Goal: Task Accomplishment & Management: Complete application form

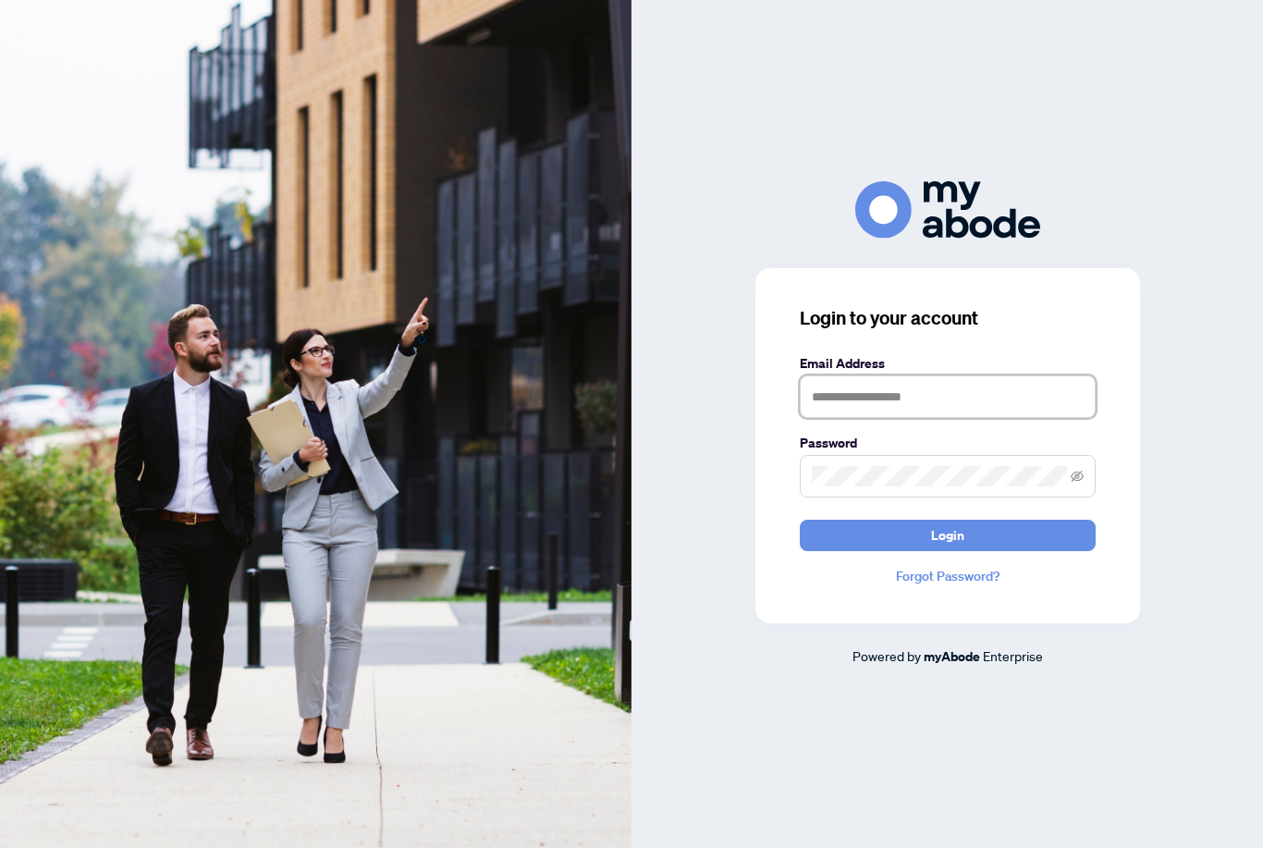
type input "**********"
click at [947, 551] on button "Login" at bounding box center [948, 535] width 296 height 31
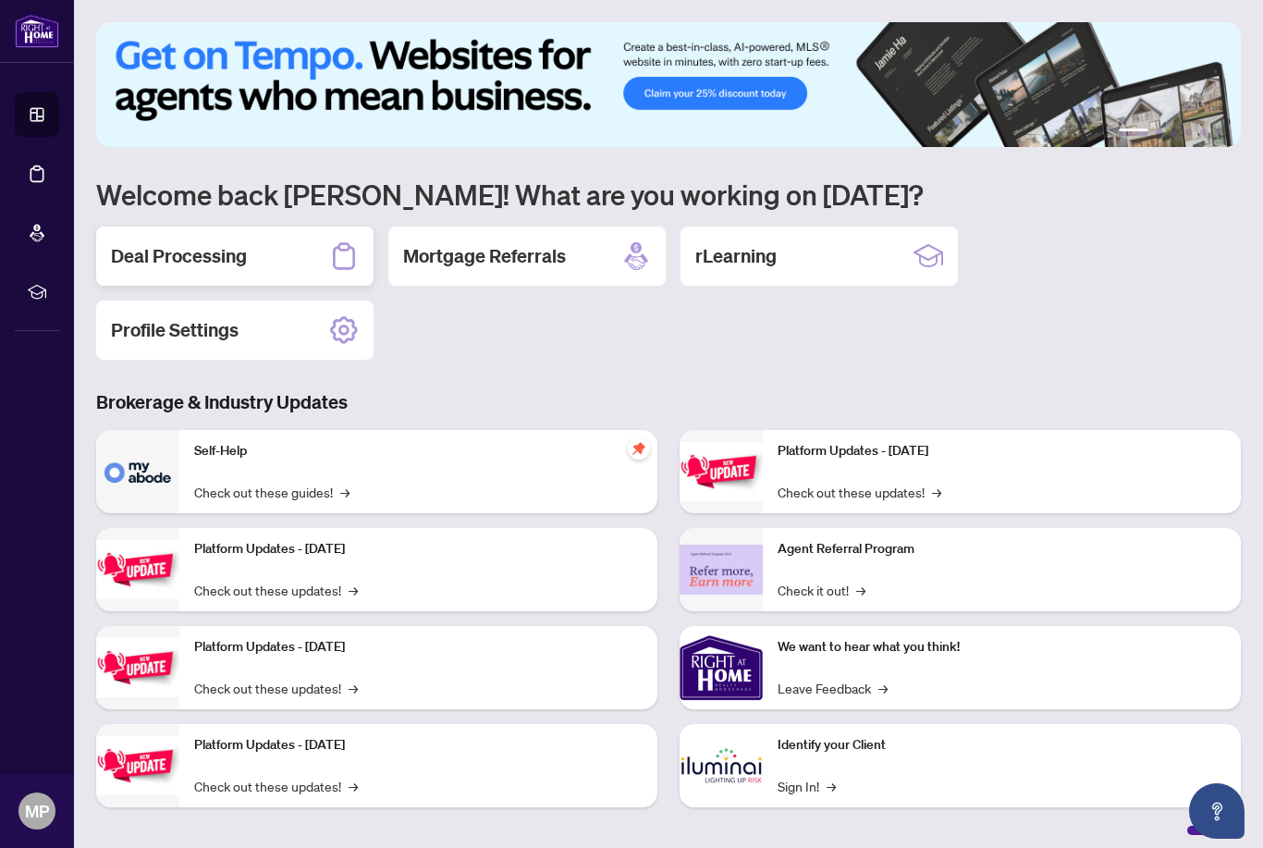
click at [178, 252] on h2 "Deal Processing" at bounding box center [179, 256] width 136 height 26
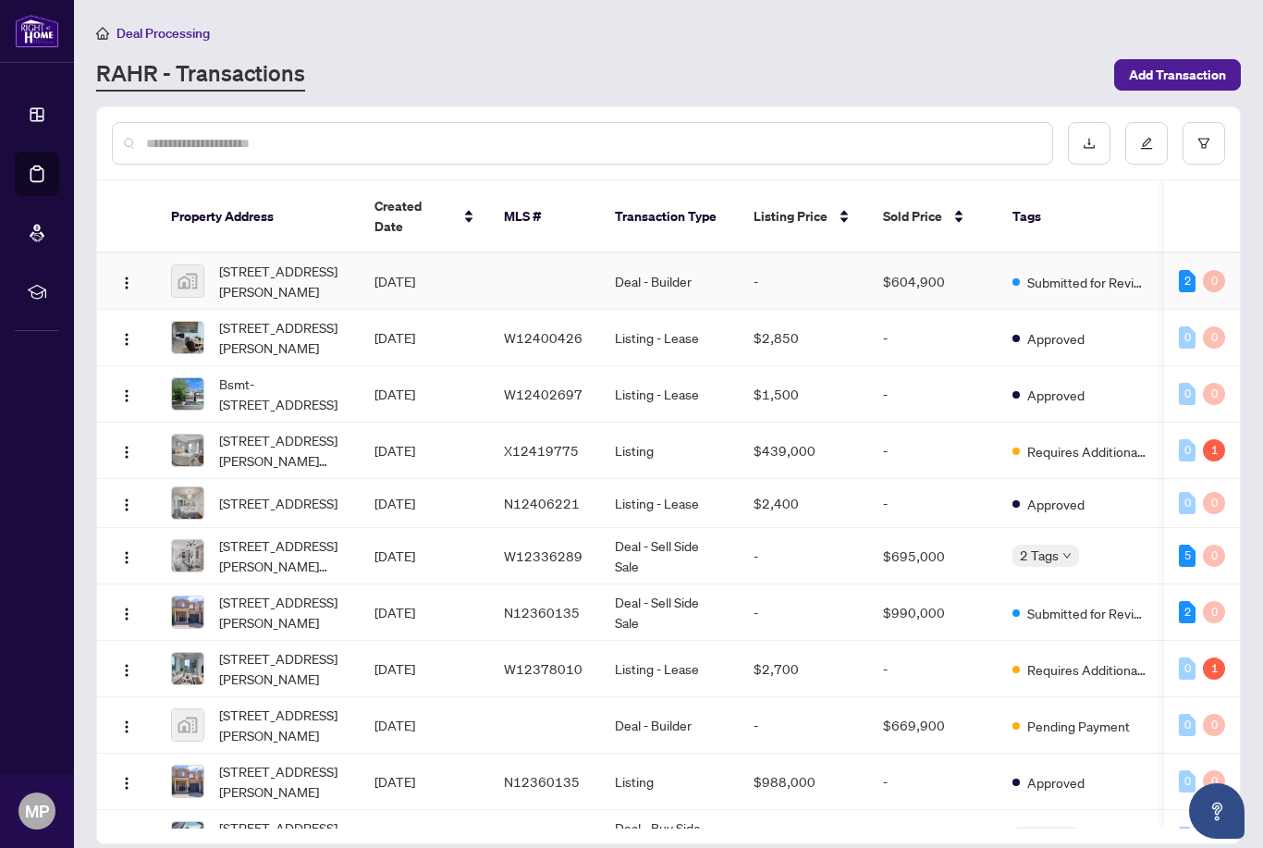
click at [248, 264] on span "[STREET_ADDRESS][PERSON_NAME]" at bounding box center [282, 281] width 126 height 41
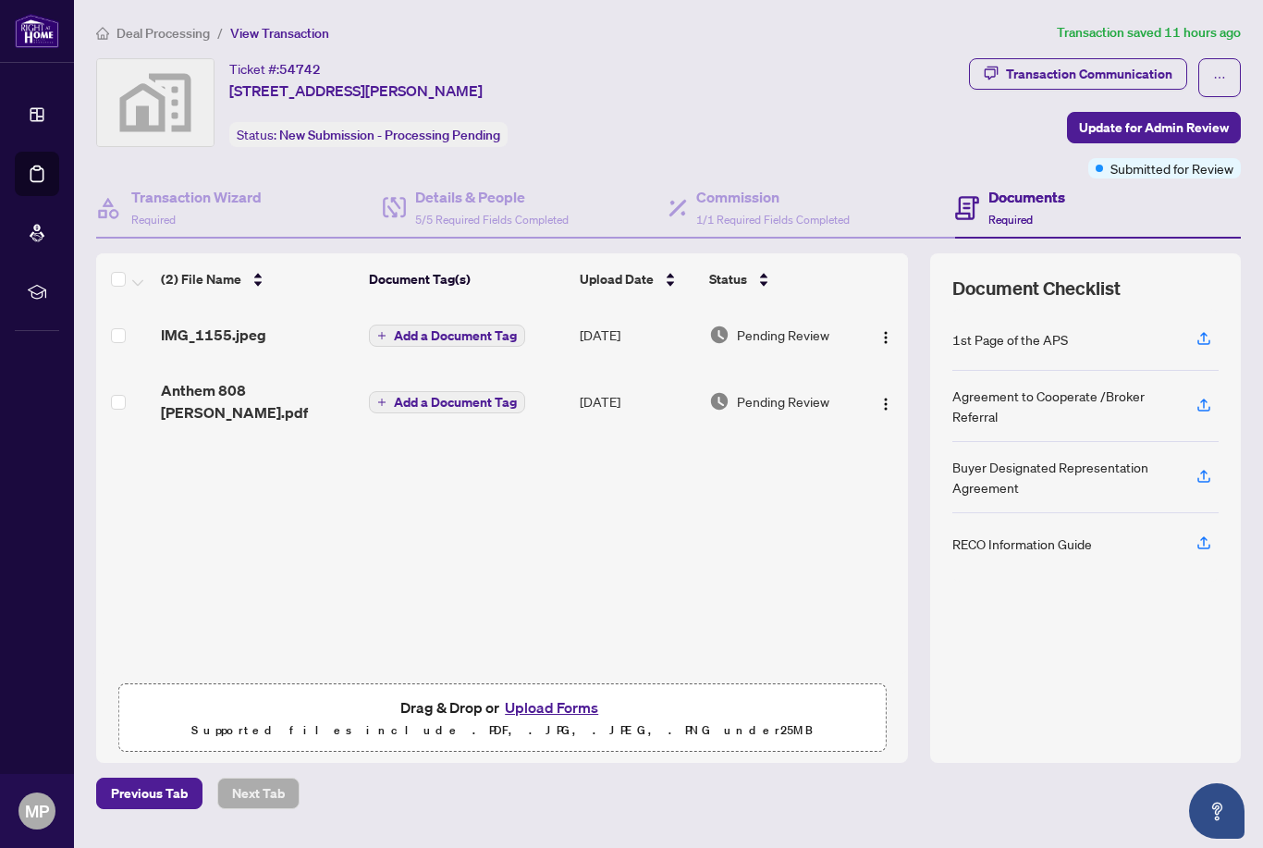
click at [550, 719] on button "Upload Forms" at bounding box center [551, 707] width 104 height 24
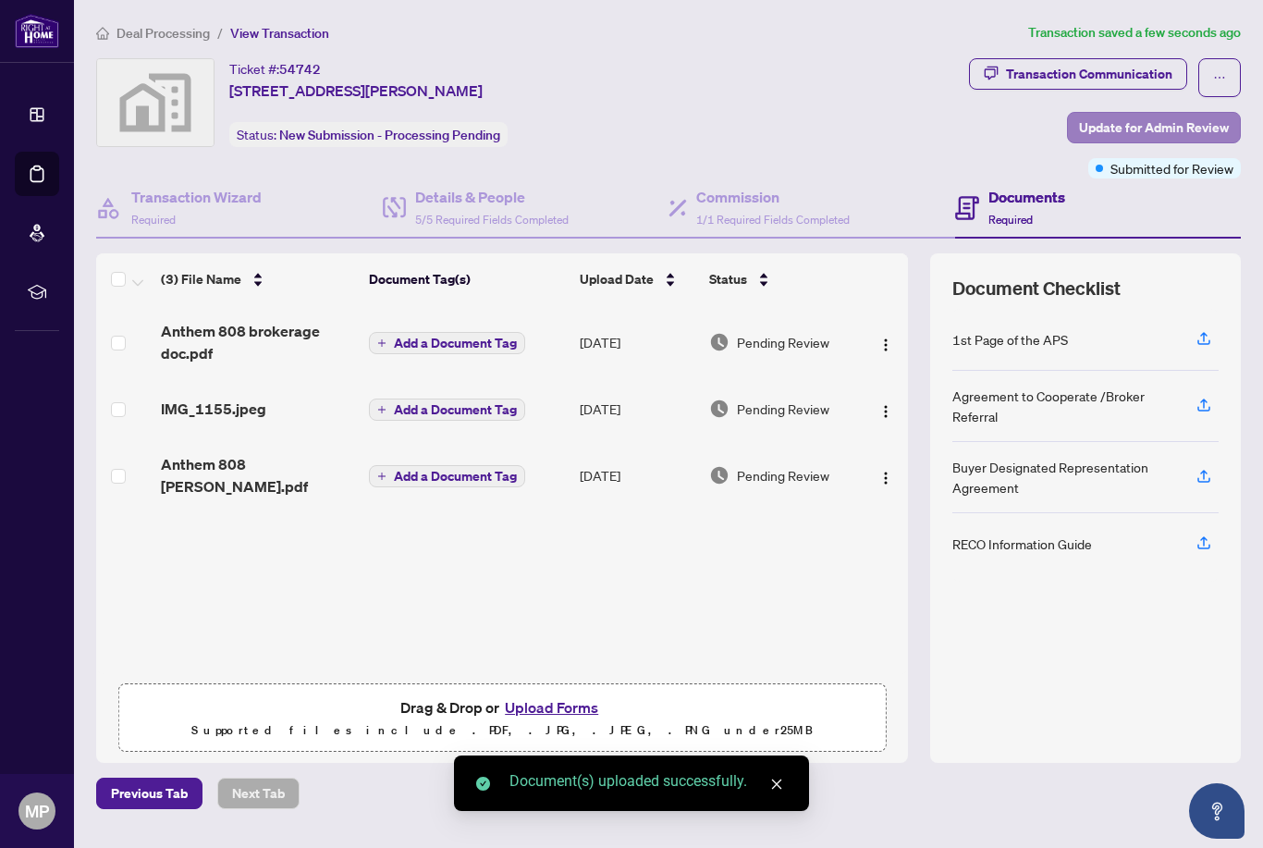
click at [1135, 133] on span "Update for Admin Review" at bounding box center [1154, 128] width 150 height 30
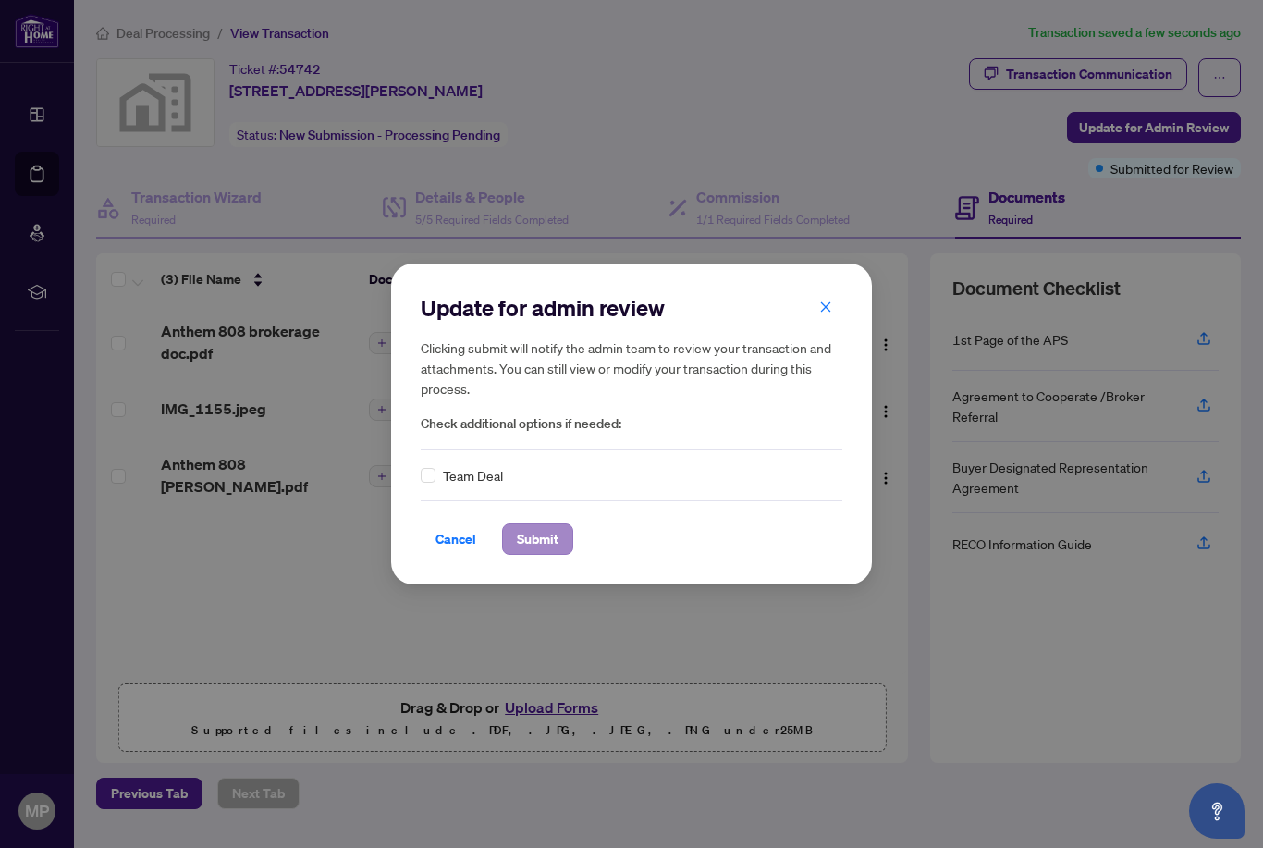
click at [539, 546] on span "Submit" at bounding box center [538, 539] width 42 height 30
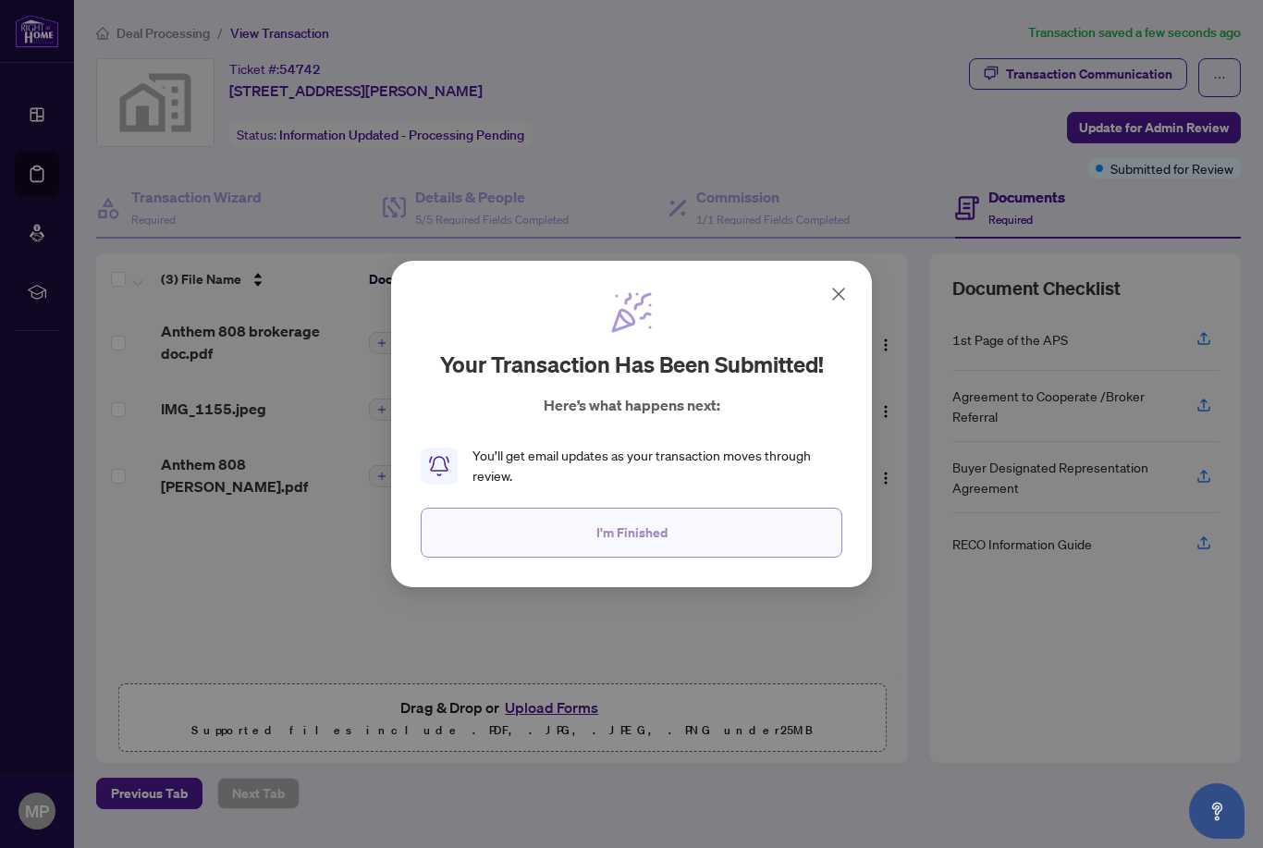
click at [639, 512] on button "I'm Finished" at bounding box center [632, 533] width 422 height 50
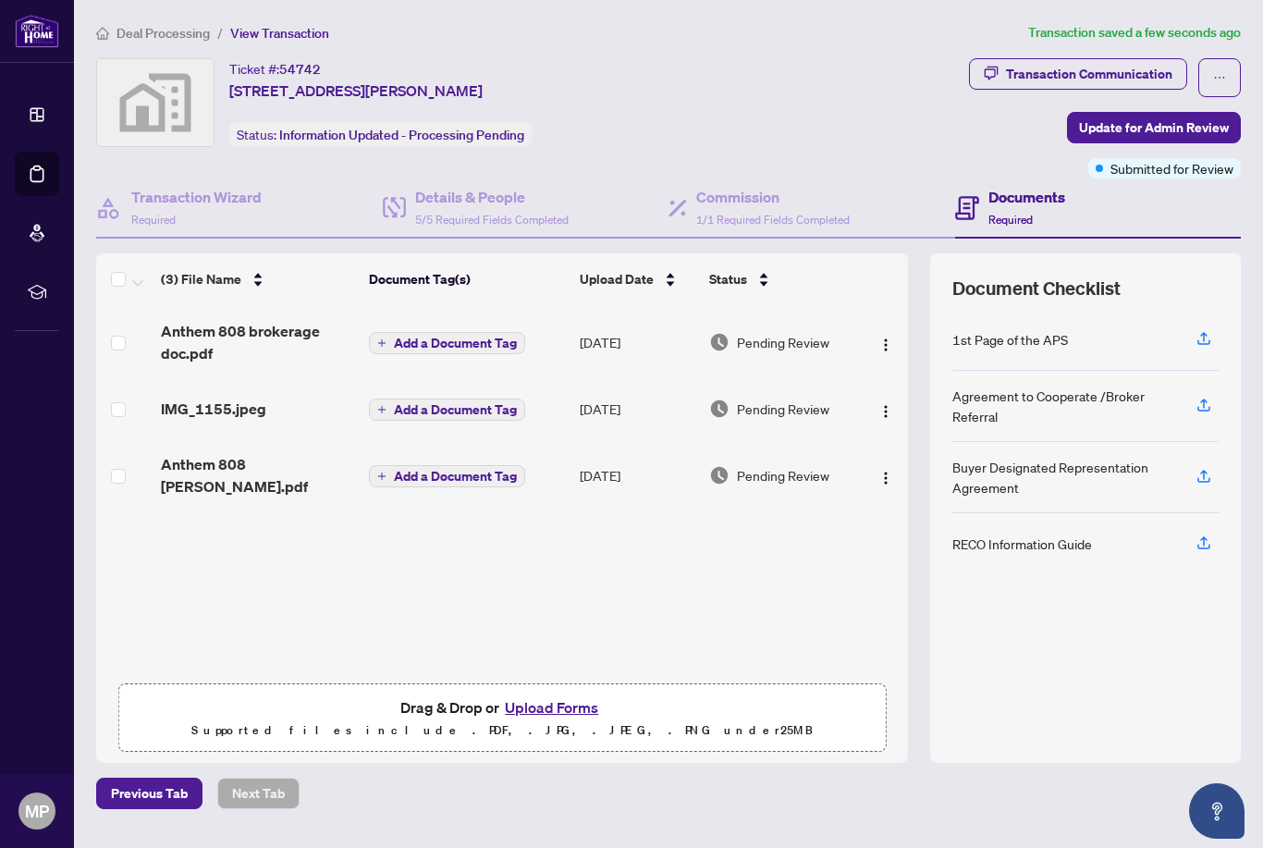
click at [124, 33] on span "Deal Processing" at bounding box center [163, 33] width 93 height 17
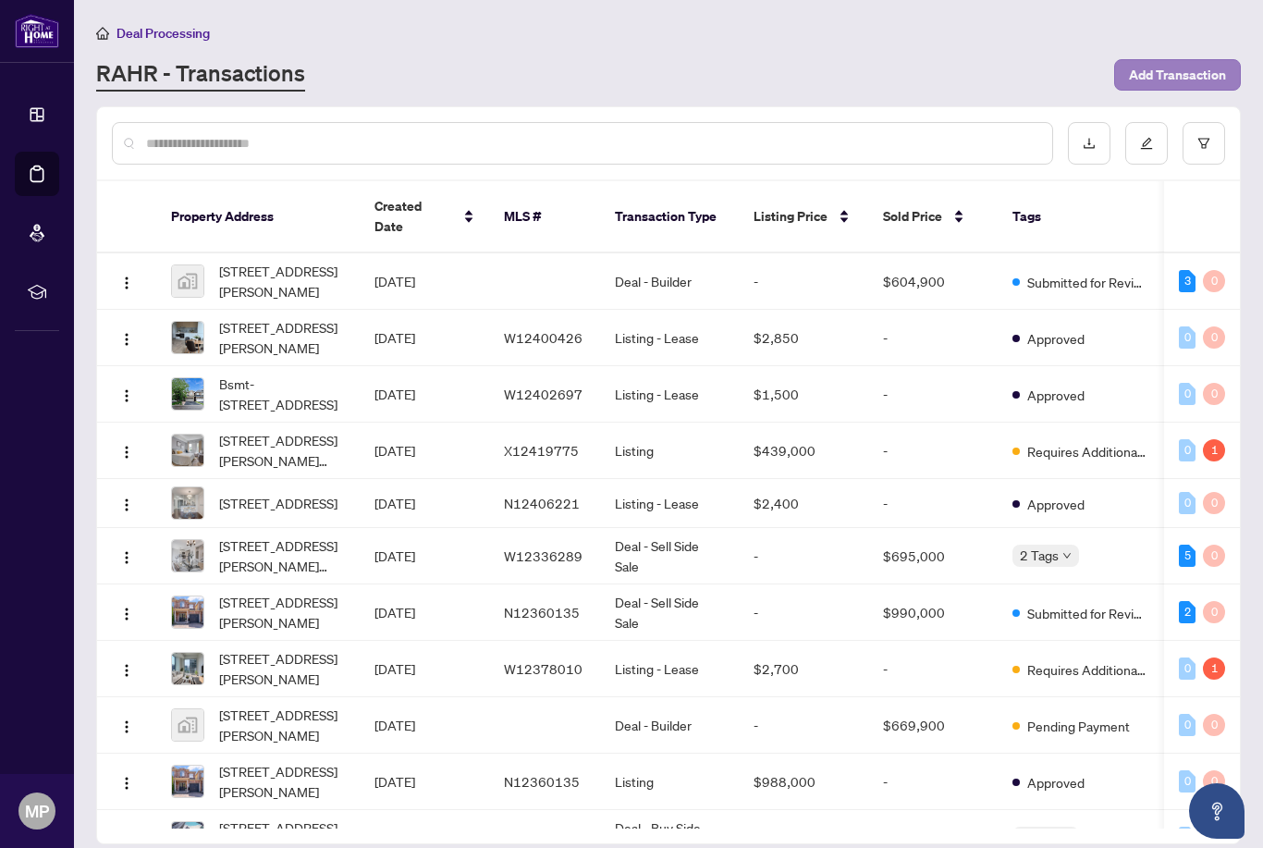
click at [1162, 67] on span "Add Transaction" at bounding box center [1177, 75] width 97 height 30
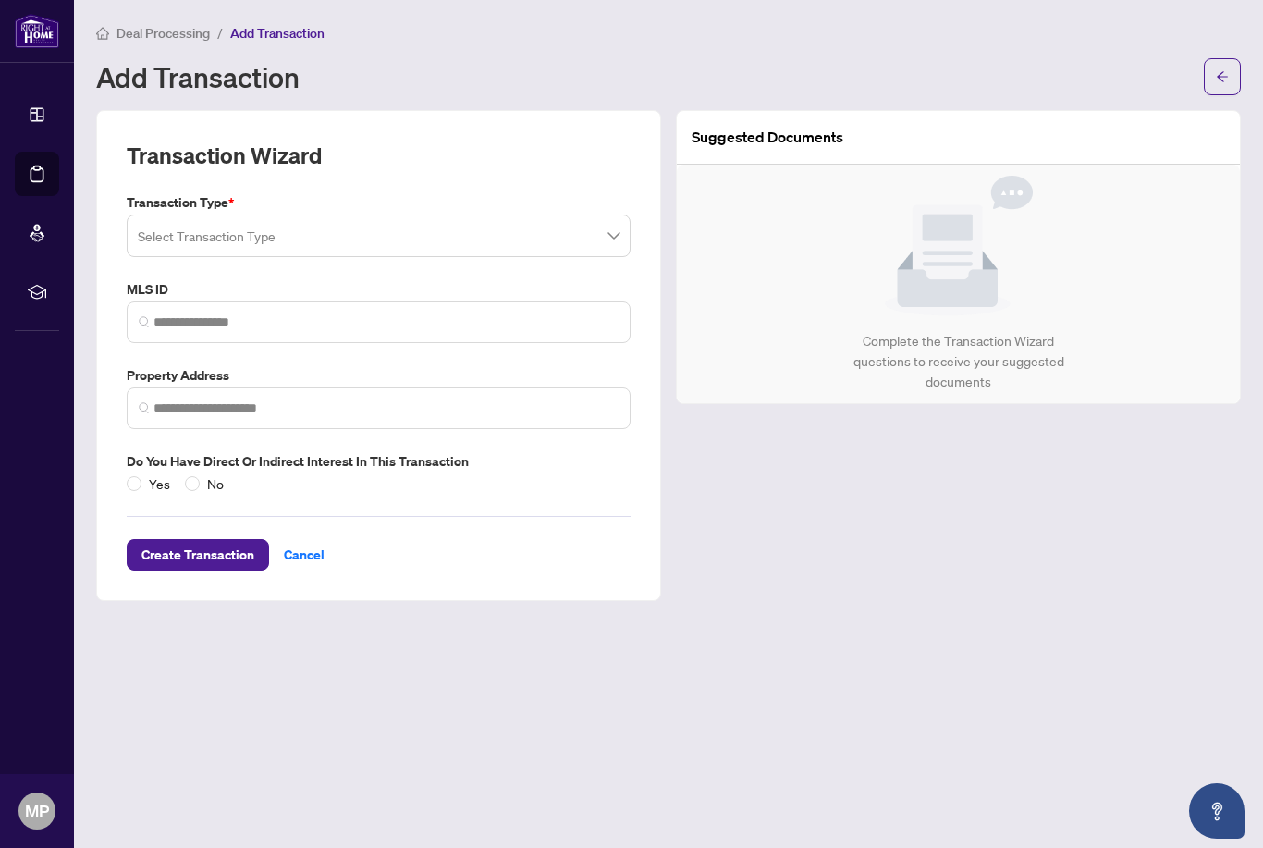
click at [166, 222] on input "search" at bounding box center [370, 238] width 465 height 41
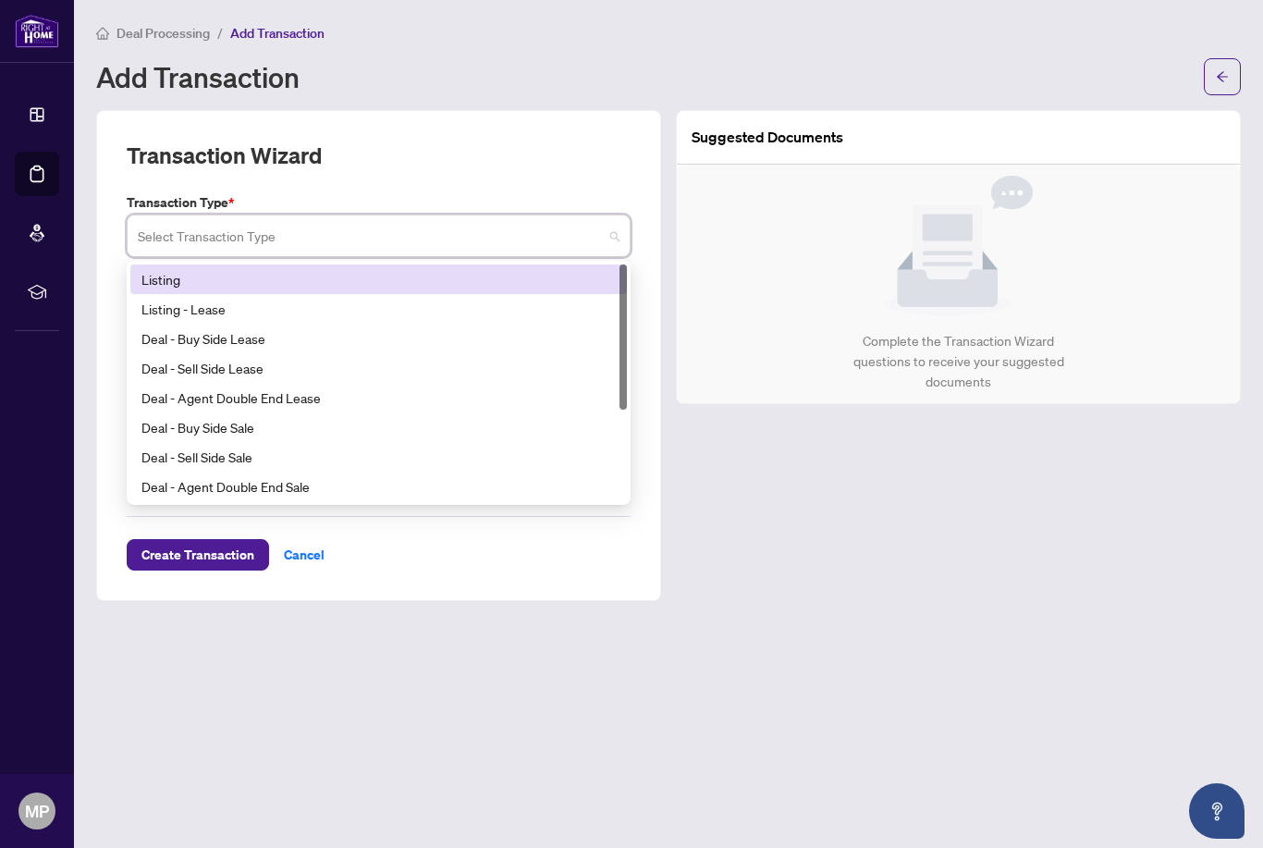
click at [154, 269] on div "Listing" at bounding box center [378, 279] width 474 height 20
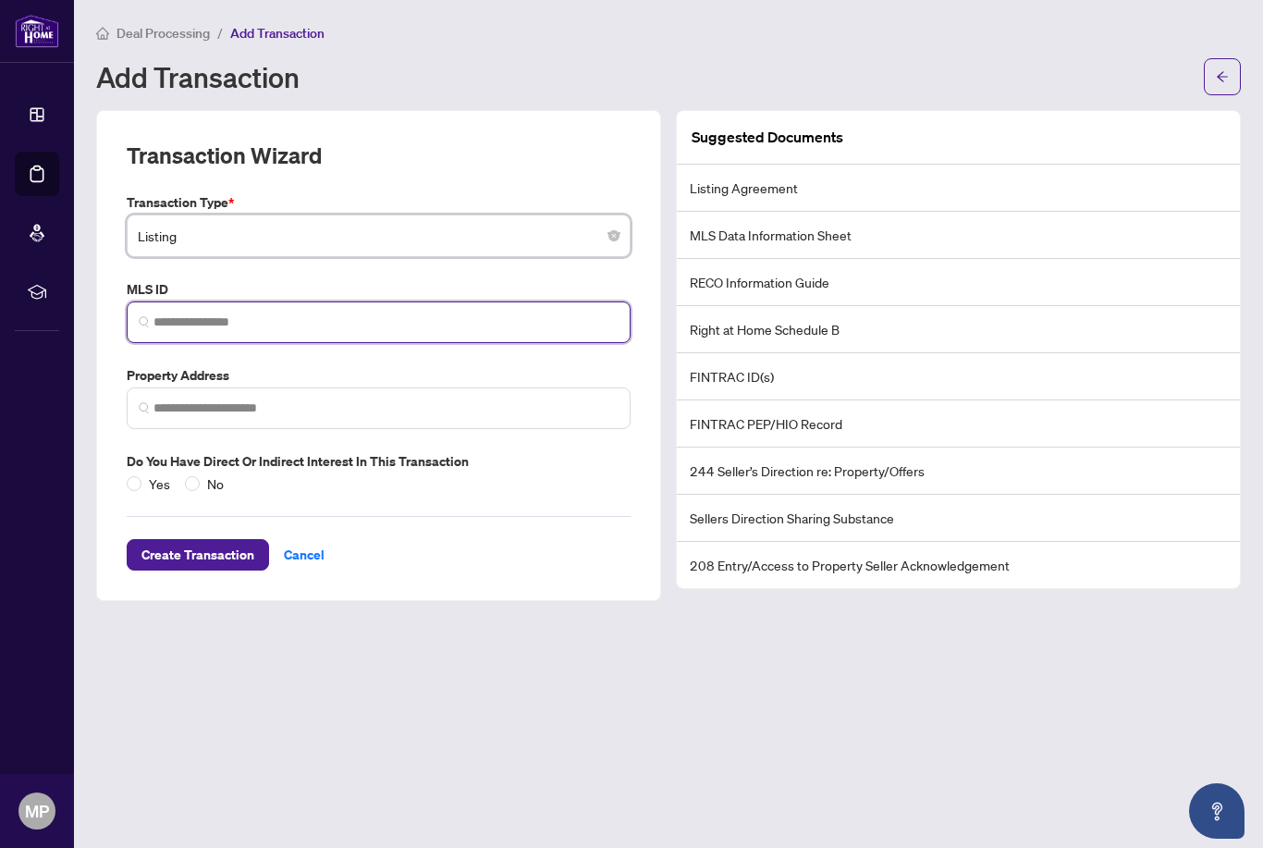
click at [167, 320] on input "search" at bounding box center [386, 322] width 465 height 19
paste input "*********"
type input "*********"
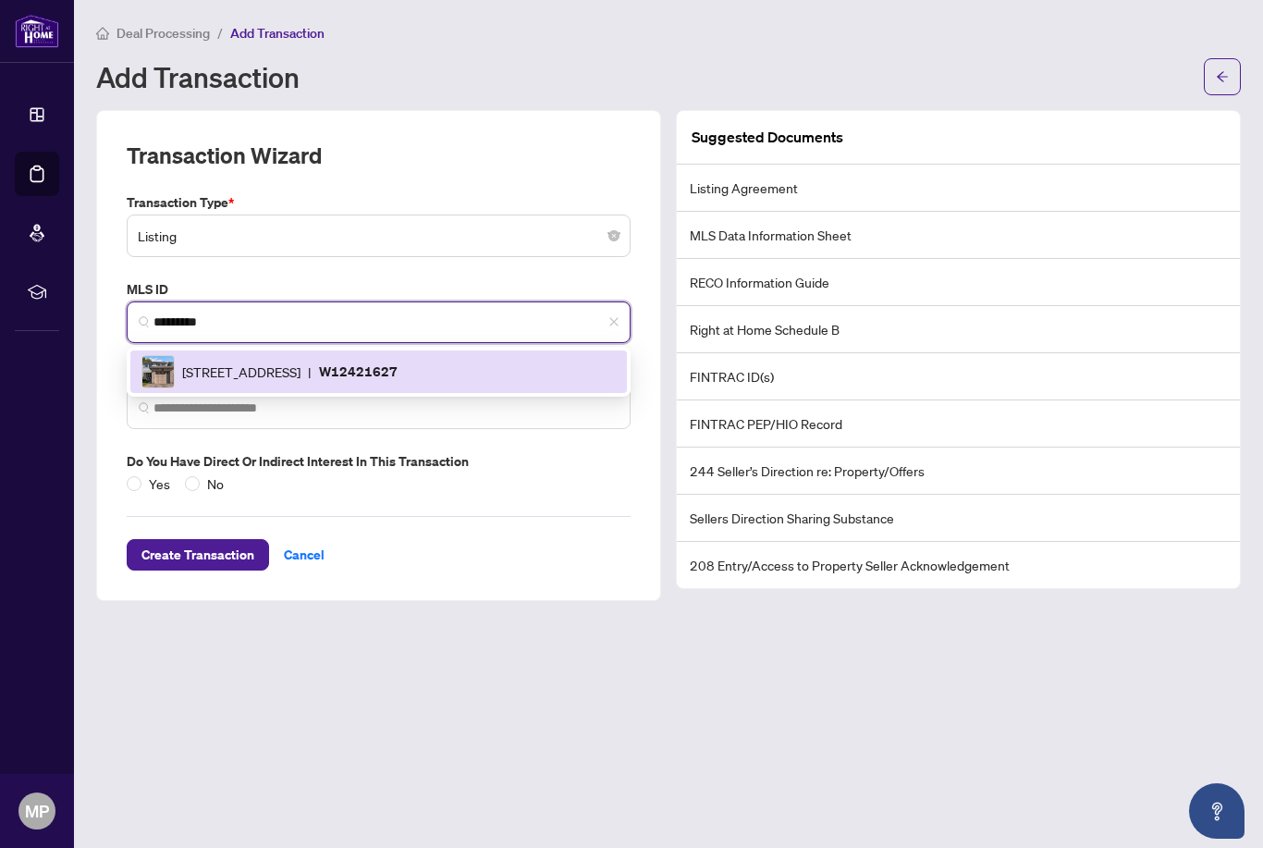
click at [195, 367] on span "1924 Carrera Crt, Mississauga, Ontario L5J 4N9, Canada" at bounding box center [241, 372] width 118 height 20
type input "**********"
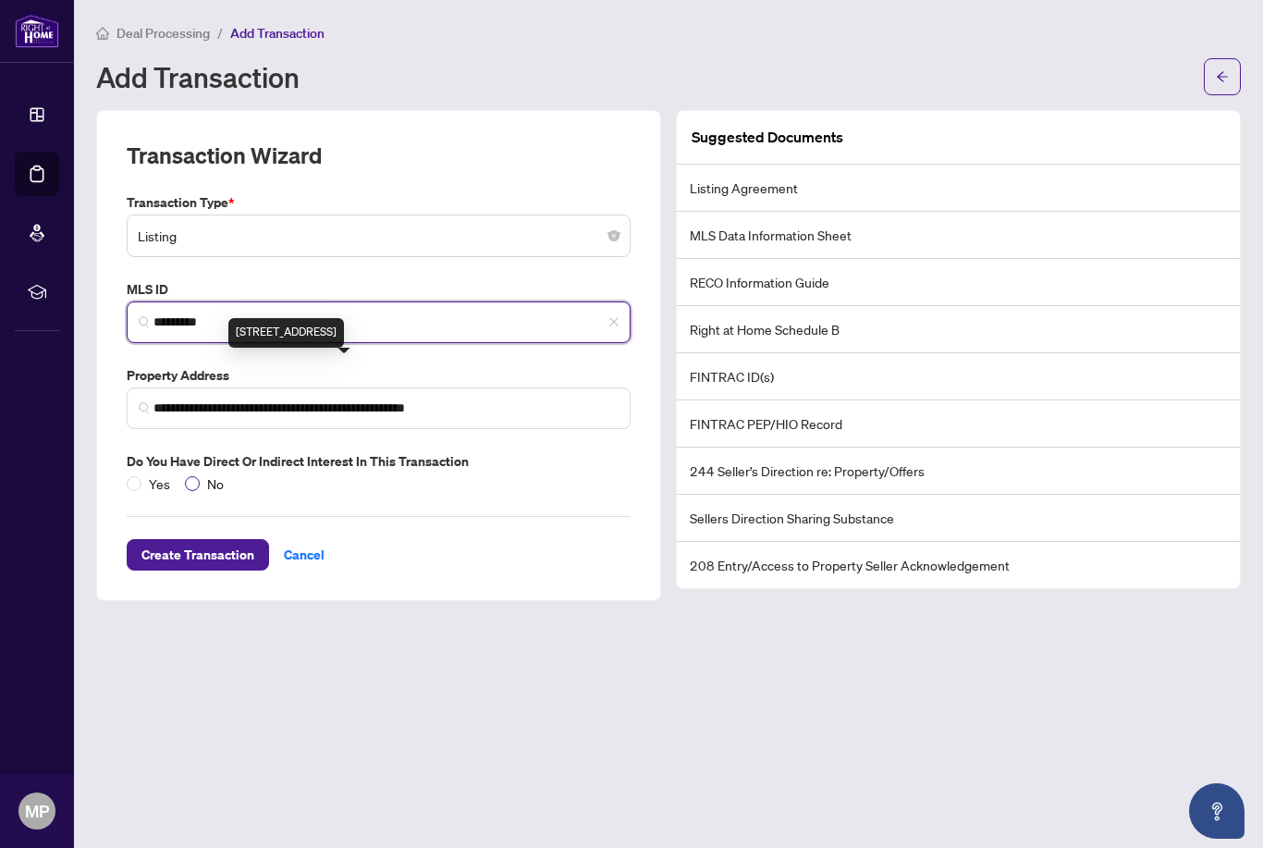
type input "*********"
click at [207, 473] on span "No" at bounding box center [215, 483] width 31 height 20
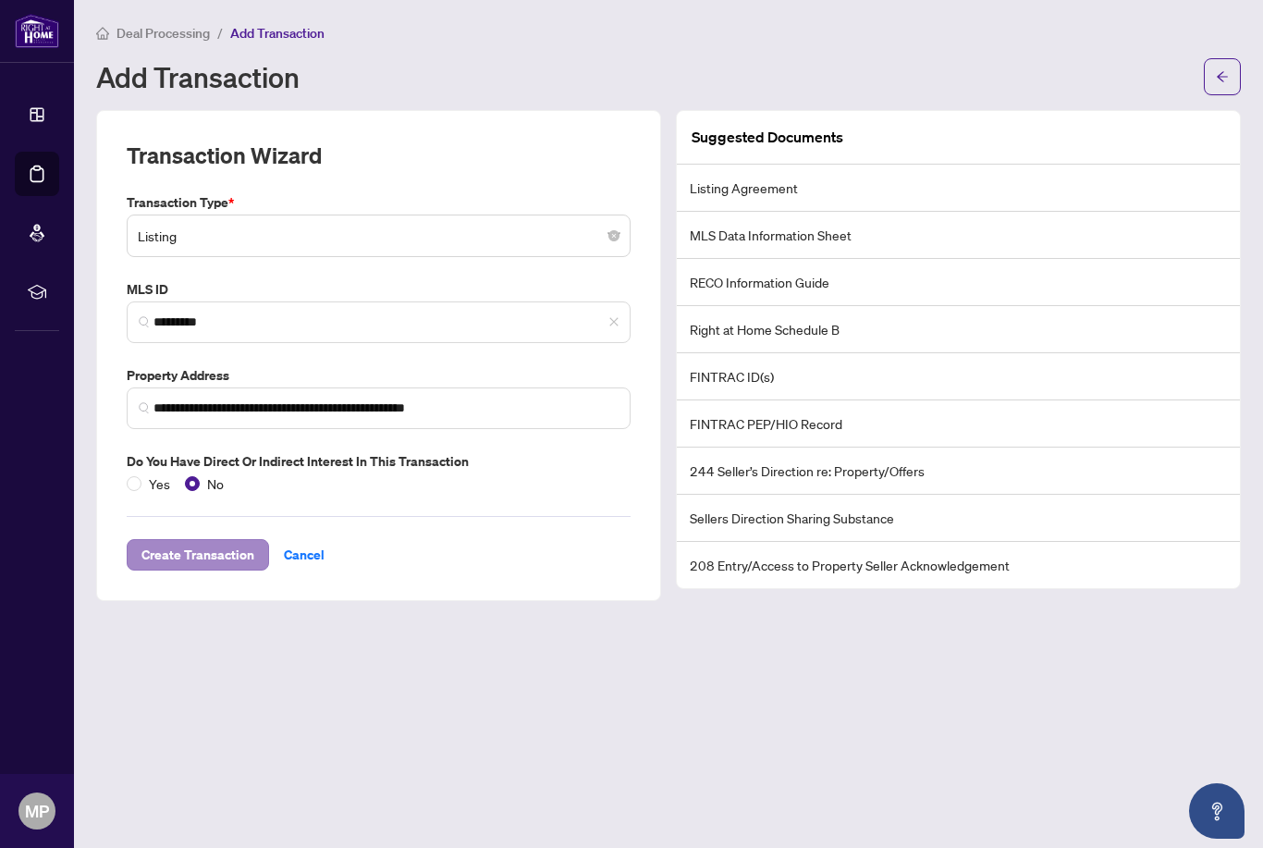
click at [196, 553] on span "Create Transaction" at bounding box center [197, 555] width 113 height 30
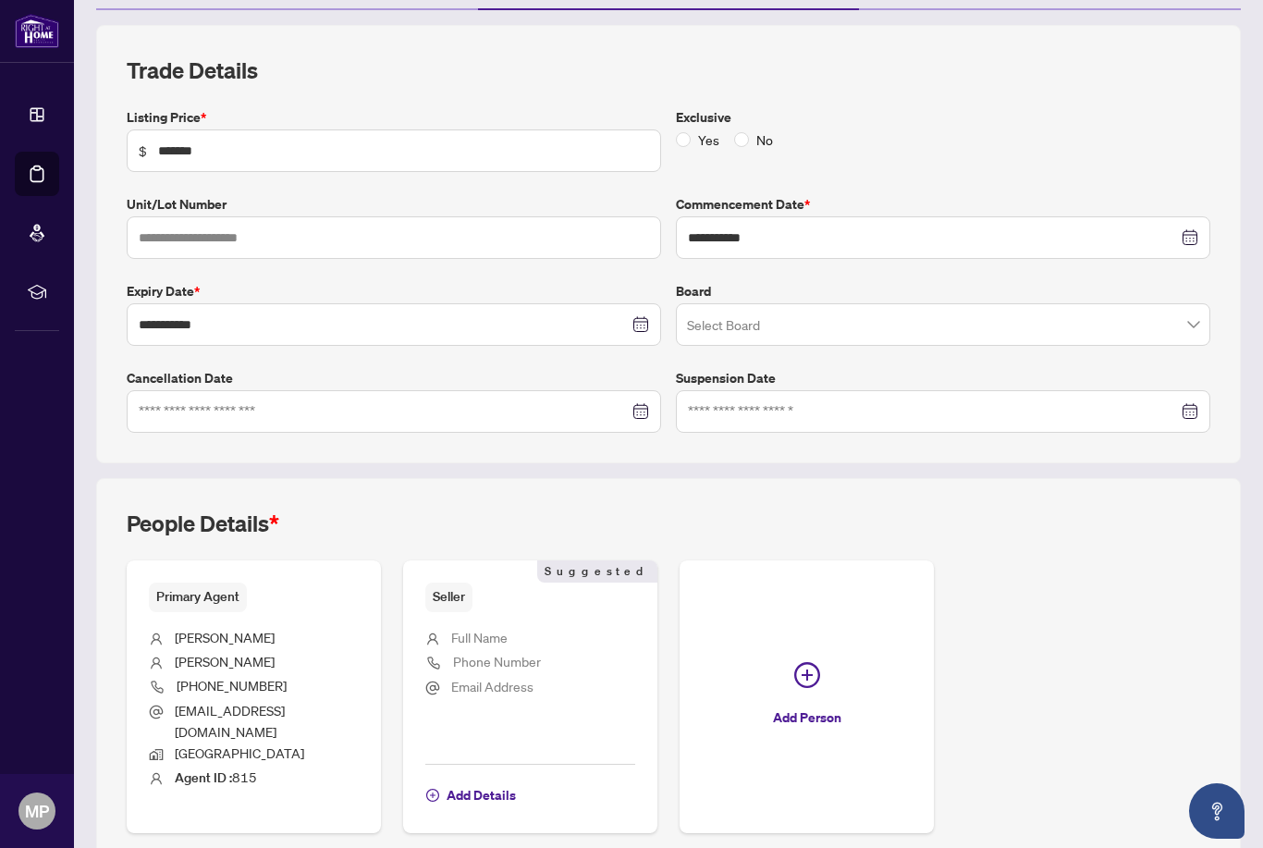
scroll to position [227, 0]
click at [491, 617] on ul "Full Name Phone Number Email Address" at bounding box center [530, 683] width 210 height 140
click at [470, 781] on span "Add Details" at bounding box center [481, 796] width 69 height 30
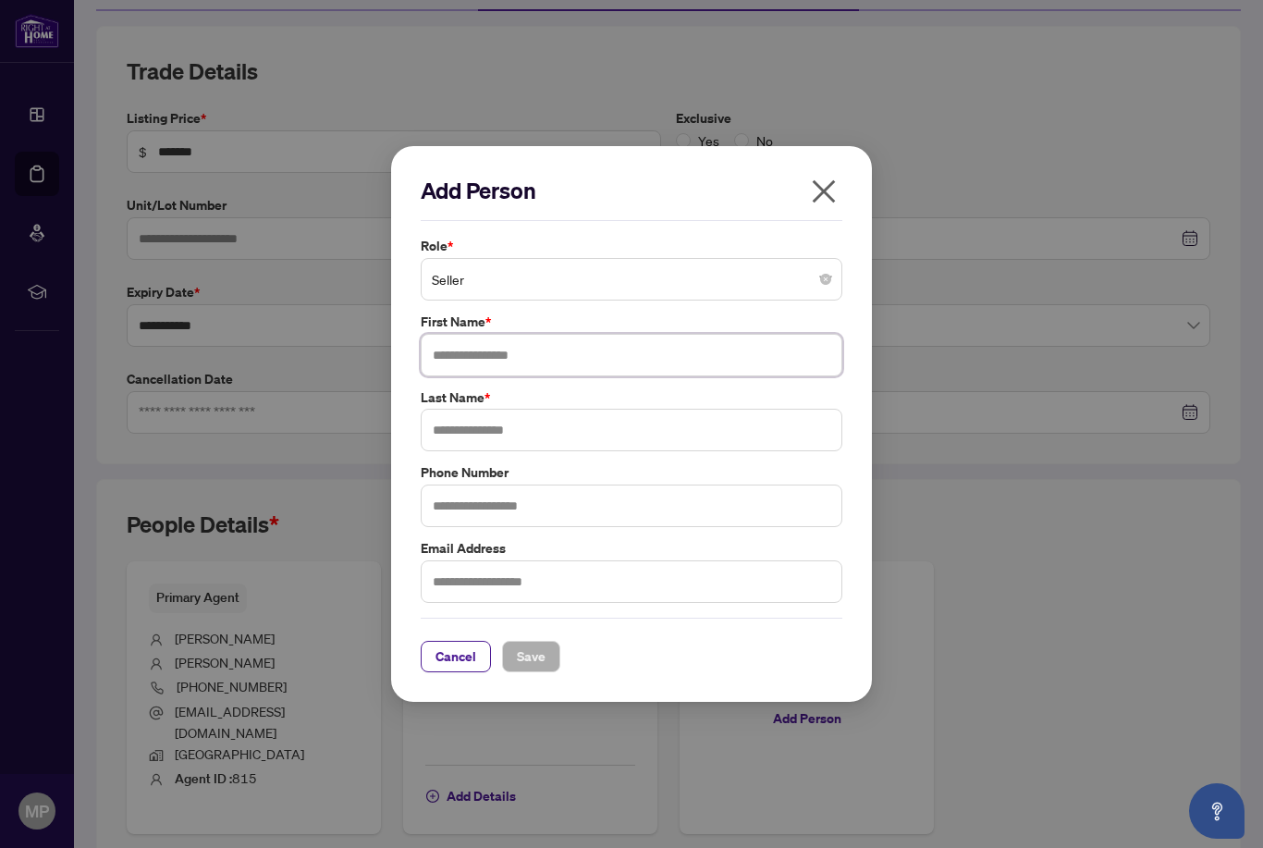
click at [506, 346] on input "text" at bounding box center [632, 355] width 422 height 43
type input "**********"
click at [540, 443] on input "text" at bounding box center [632, 430] width 422 height 43
type input "**********"
click at [492, 590] on input "text" at bounding box center [632, 581] width 422 height 43
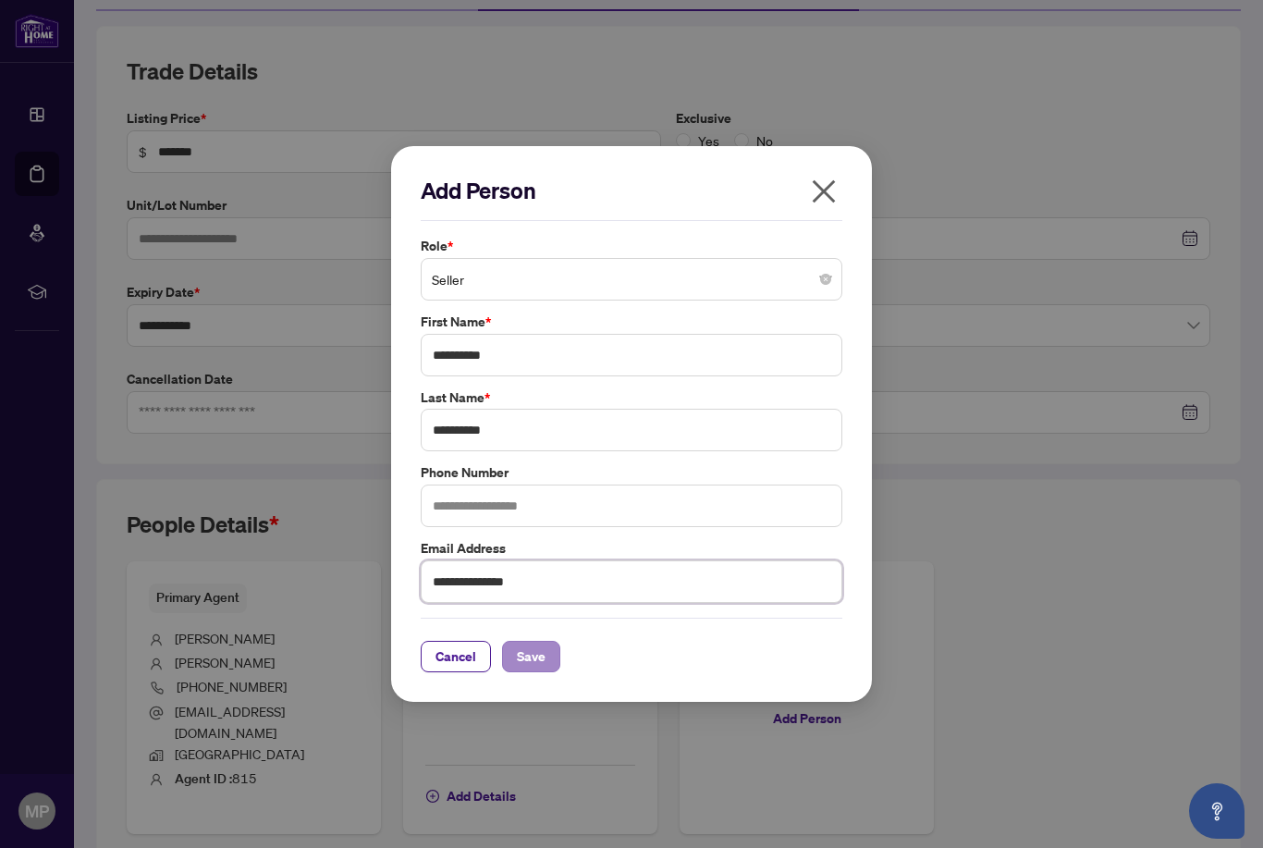
type input "**********"
click at [535, 667] on span "Save" at bounding box center [531, 657] width 29 height 30
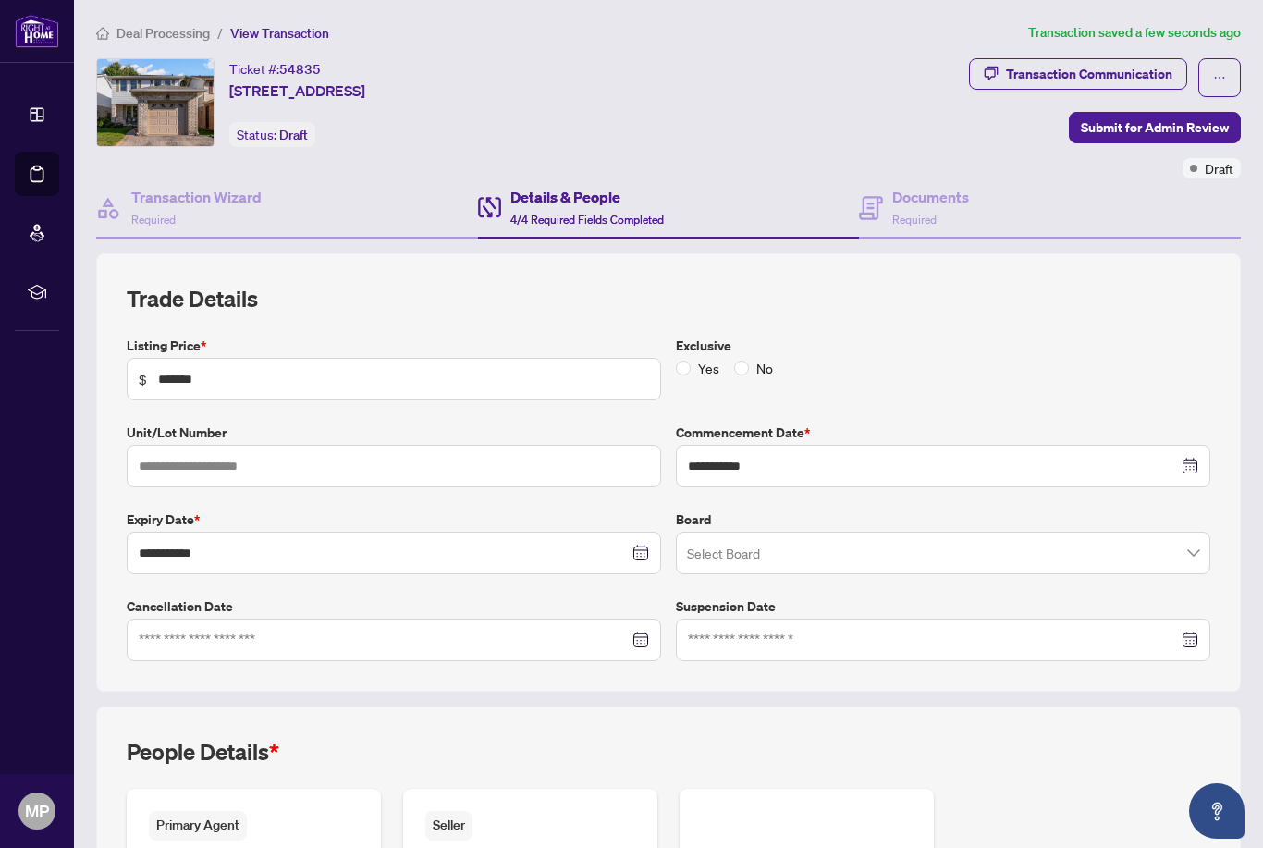
scroll to position [0, 0]
click at [935, 204] on h4 "Documents" at bounding box center [930, 197] width 77 height 22
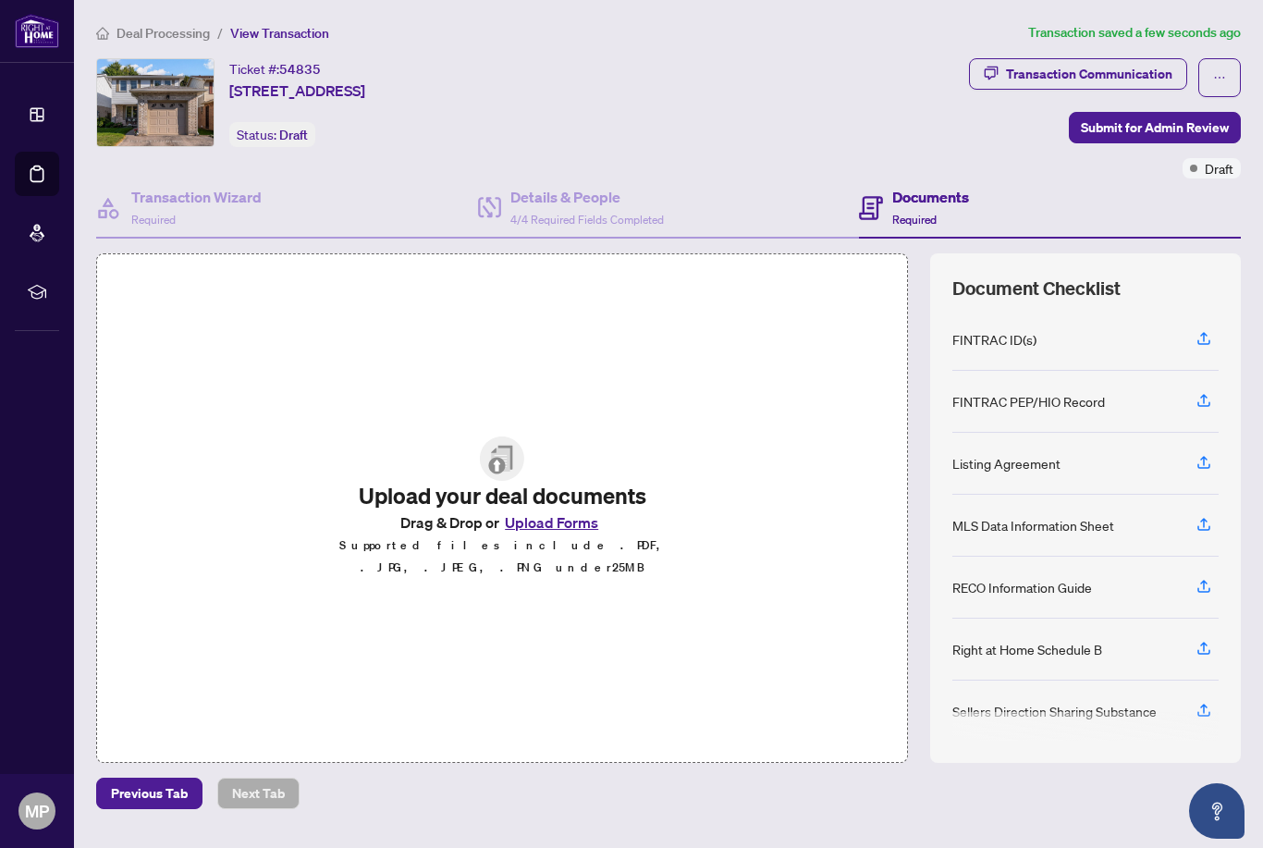
click at [537, 535] on button "Upload Forms" at bounding box center [551, 522] width 104 height 24
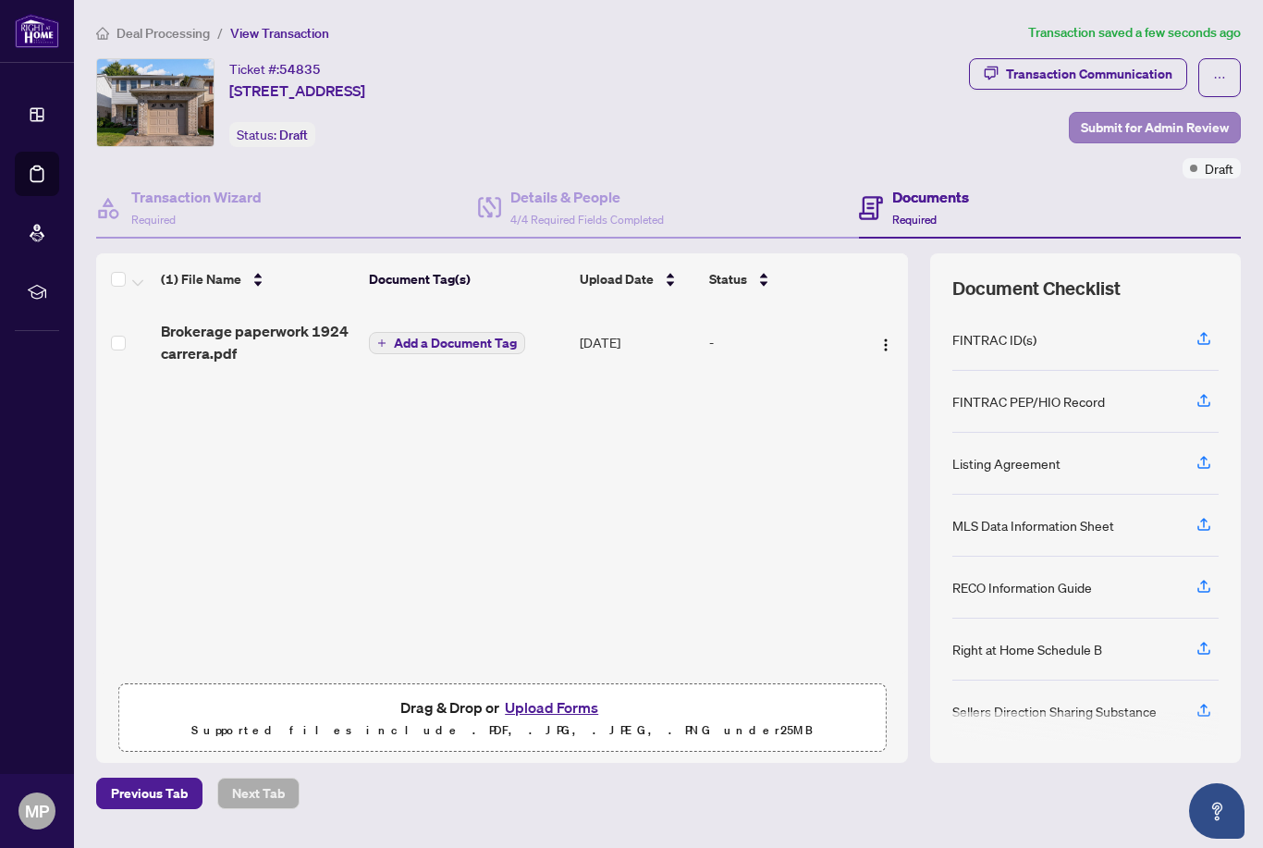
click at [1124, 127] on span "Submit for Admin Review" at bounding box center [1155, 128] width 148 height 30
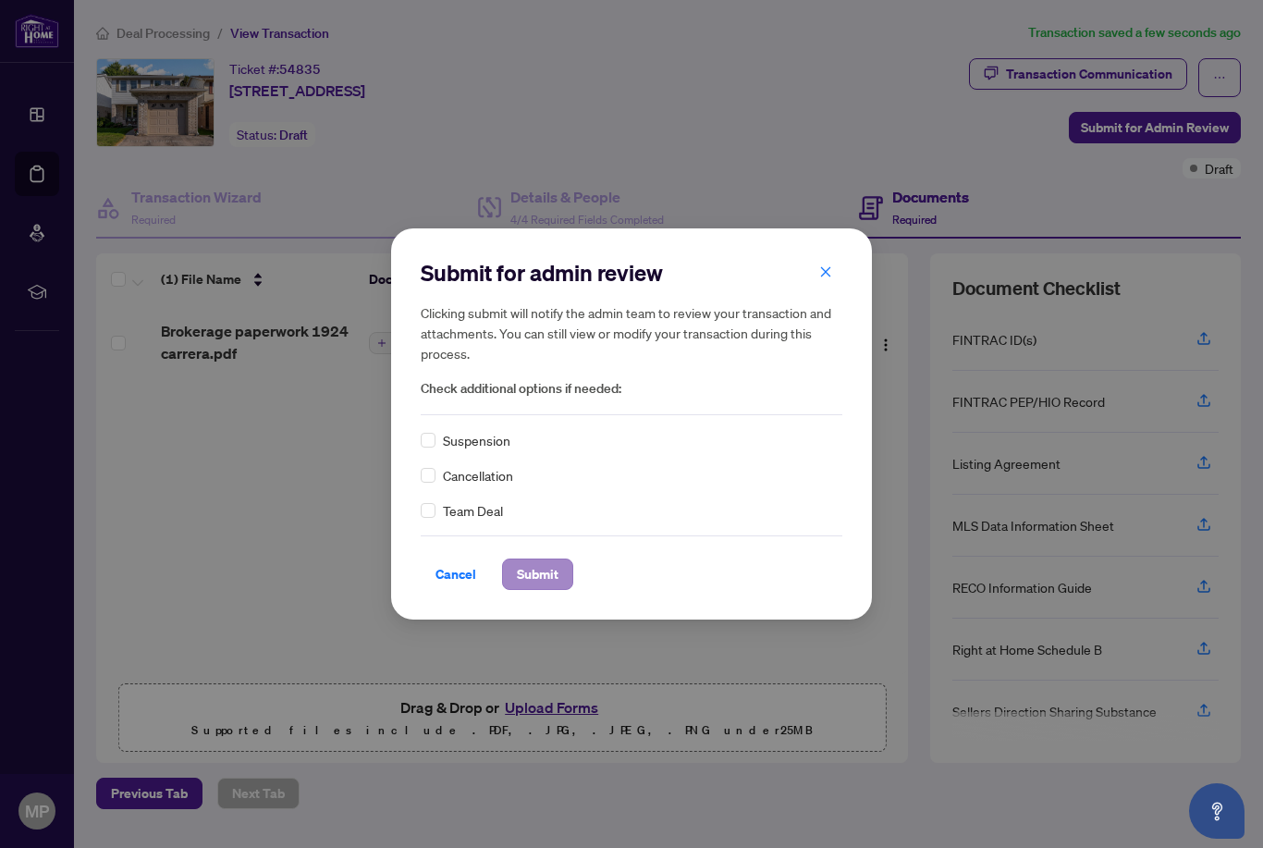
click at [544, 584] on span "Submit" at bounding box center [538, 574] width 42 height 30
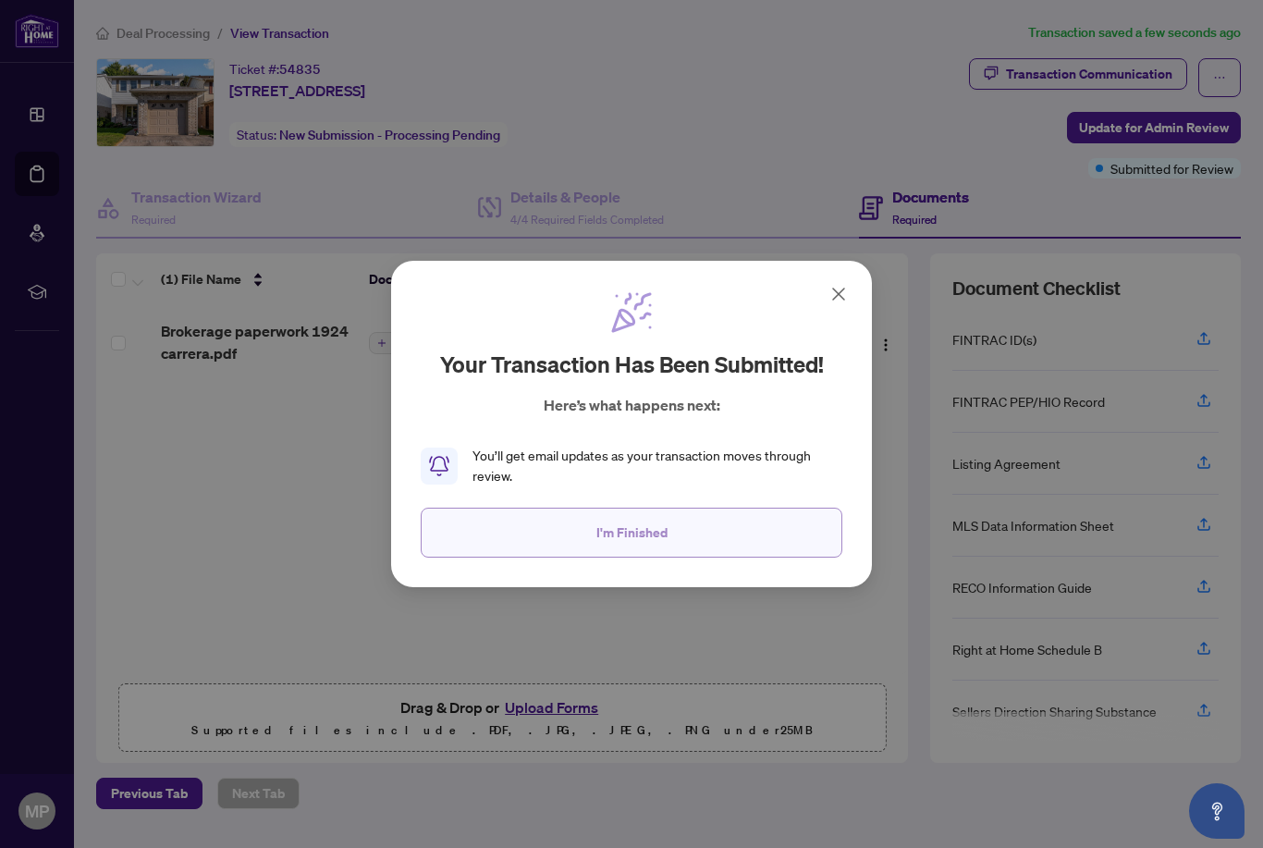
click at [601, 536] on span "I'm Finished" at bounding box center [631, 533] width 71 height 30
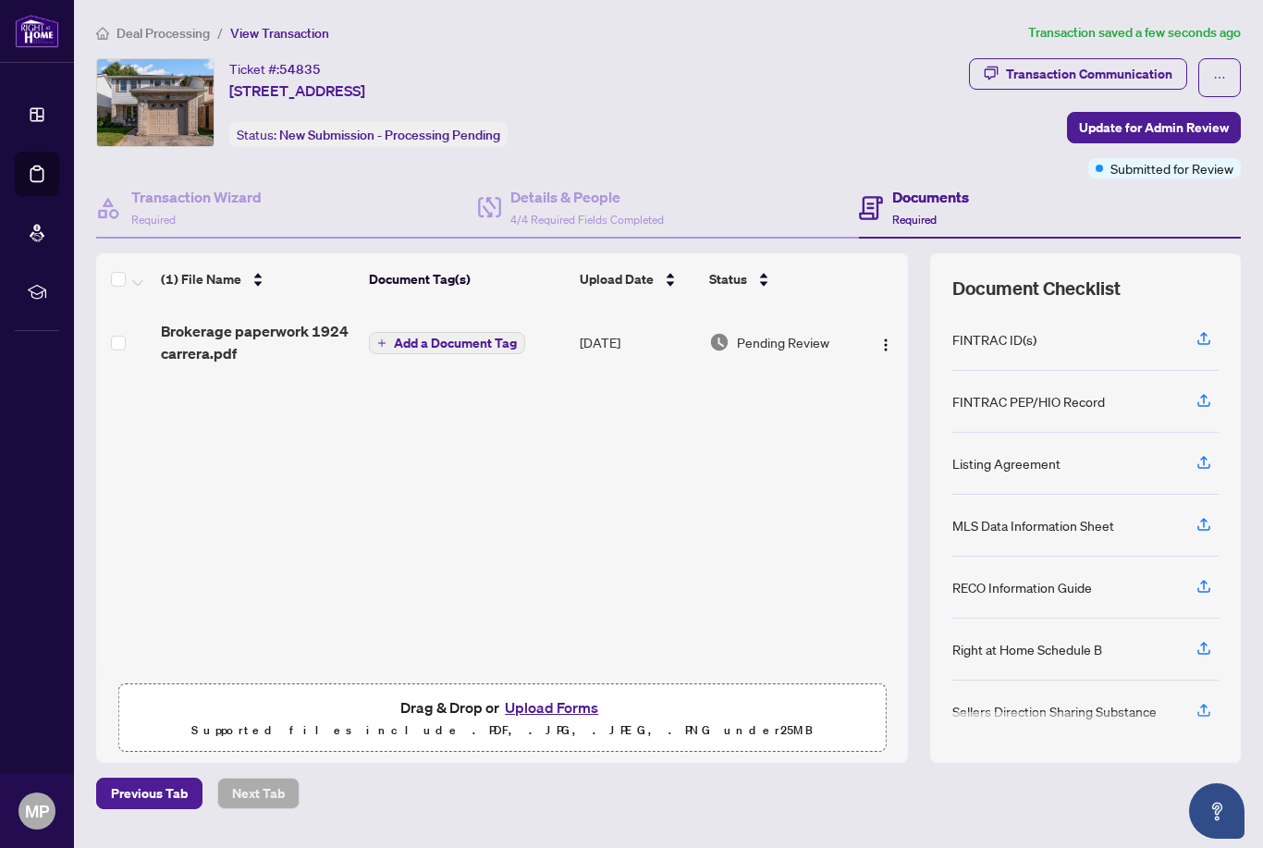
click at [161, 27] on span "Deal Processing" at bounding box center [163, 33] width 93 height 17
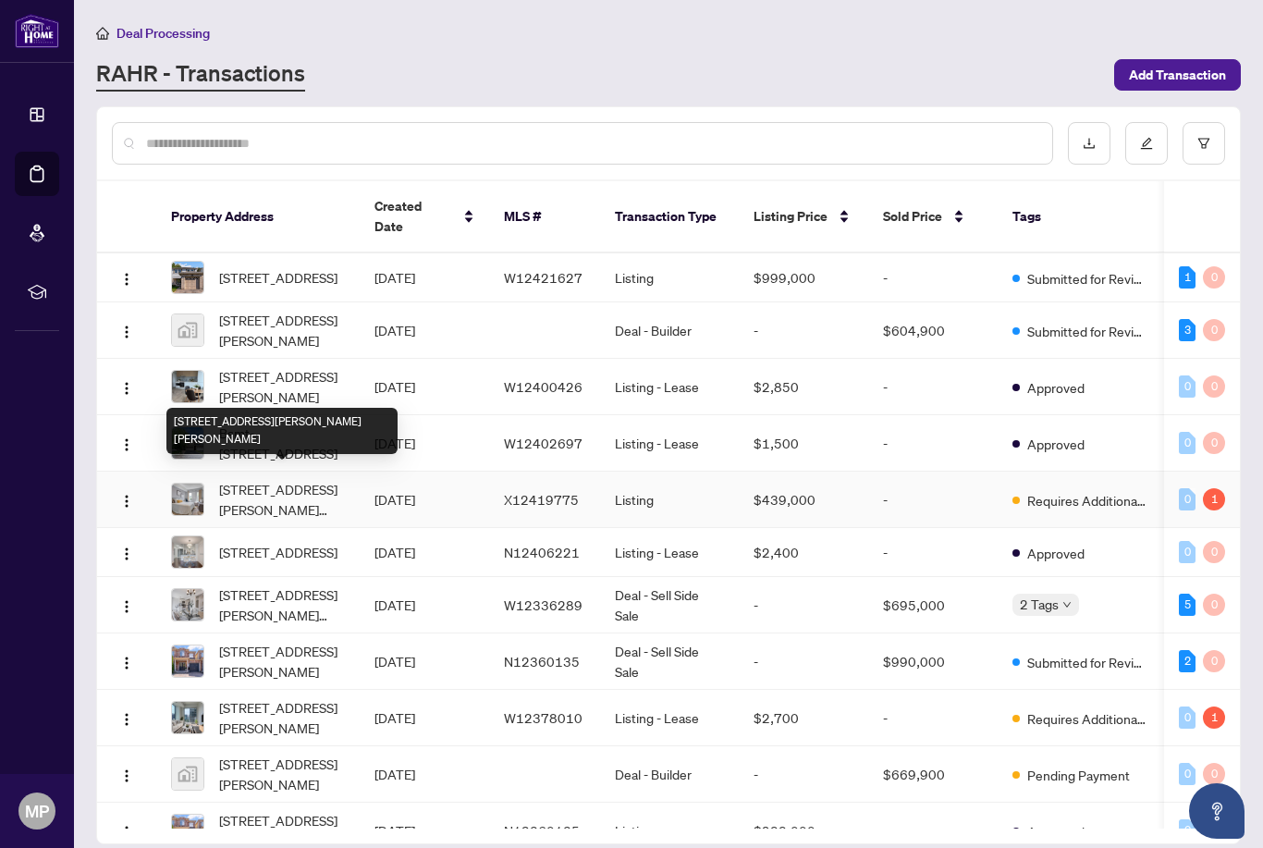
click at [229, 479] on span "520-77 Leland St, Hamilton, Ontario L8S 3A1, Canada" at bounding box center [282, 499] width 126 height 41
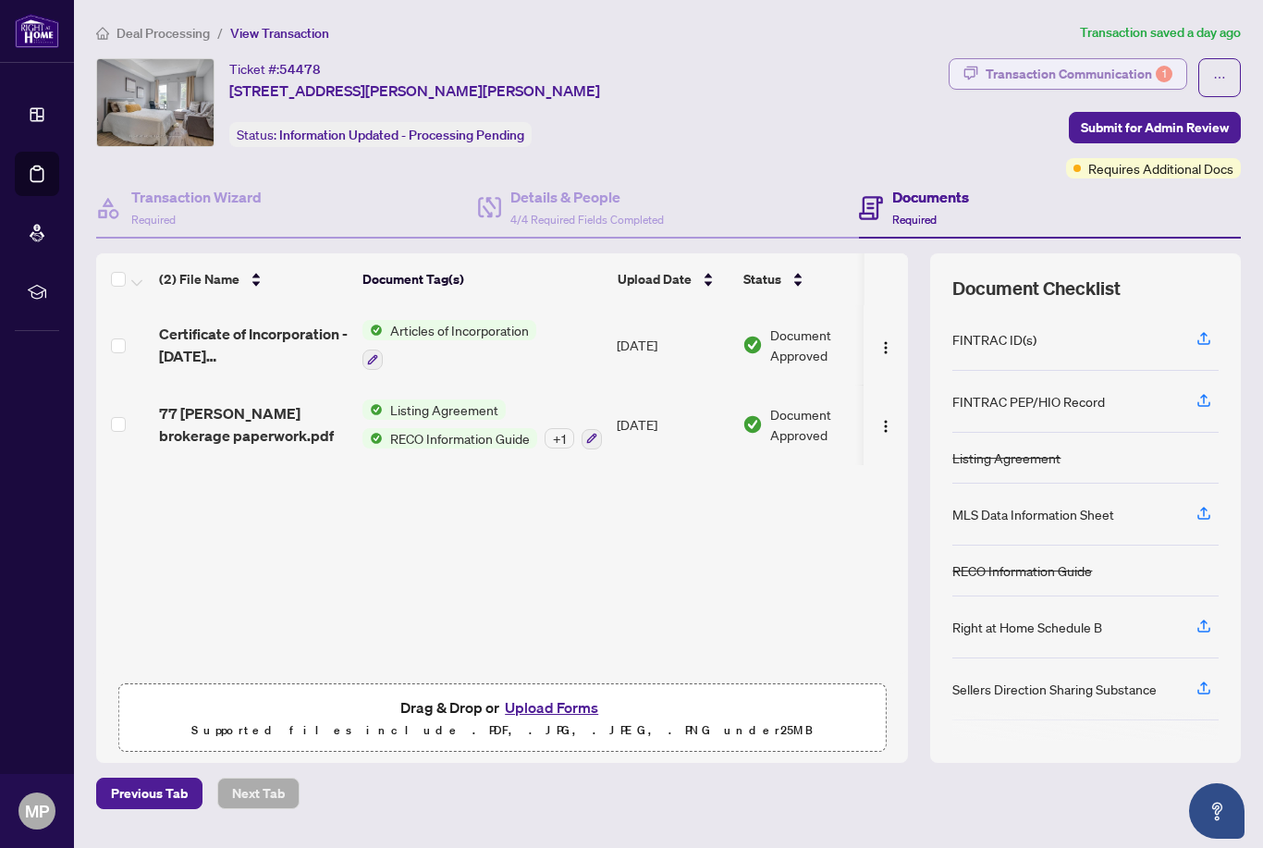
click at [1156, 77] on div "1" at bounding box center [1164, 74] width 17 height 17
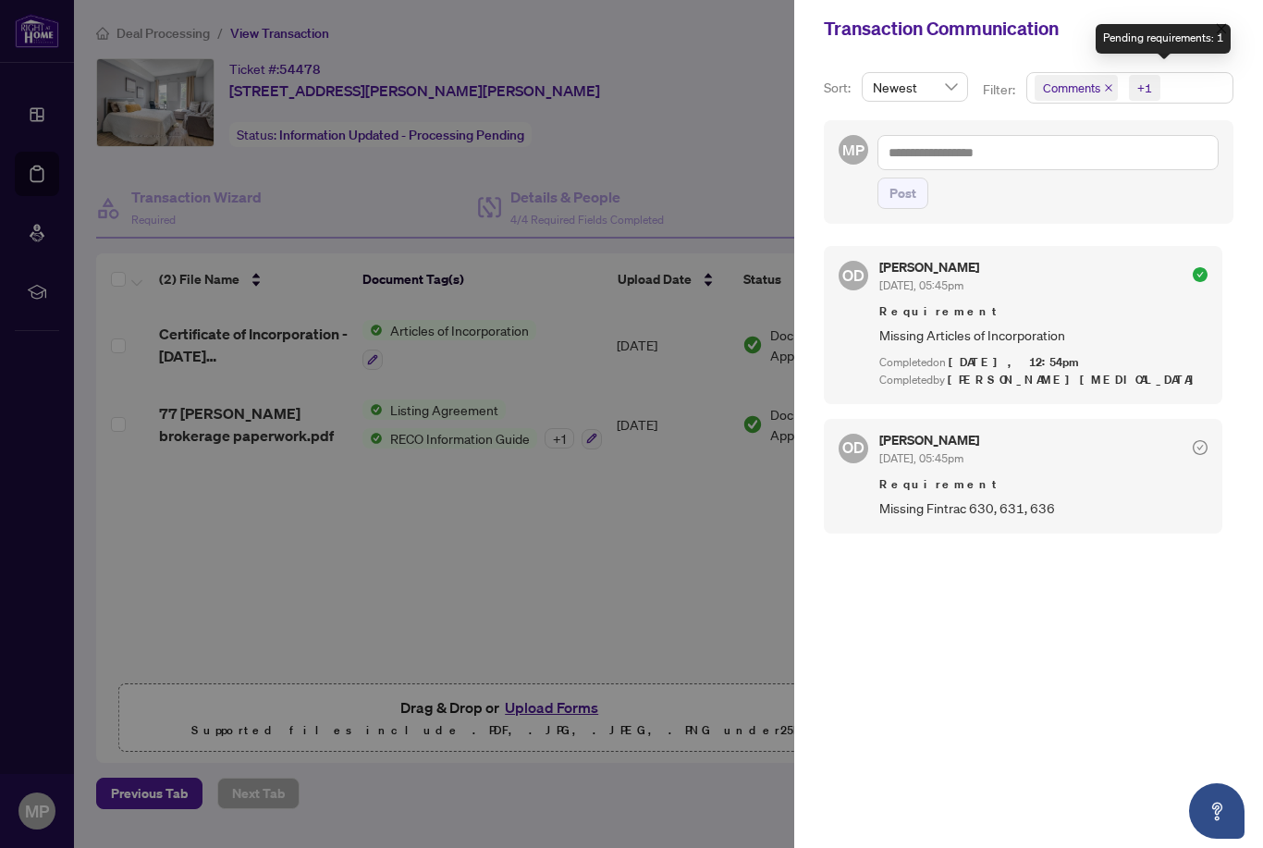
click at [714, 169] on div at bounding box center [631, 424] width 1263 height 848
click at [160, 42] on div at bounding box center [631, 424] width 1263 height 848
click at [137, 38] on div at bounding box center [631, 424] width 1263 height 848
click at [1233, 28] on button "button" at bounding box center [1222, 29] width 24 height 22
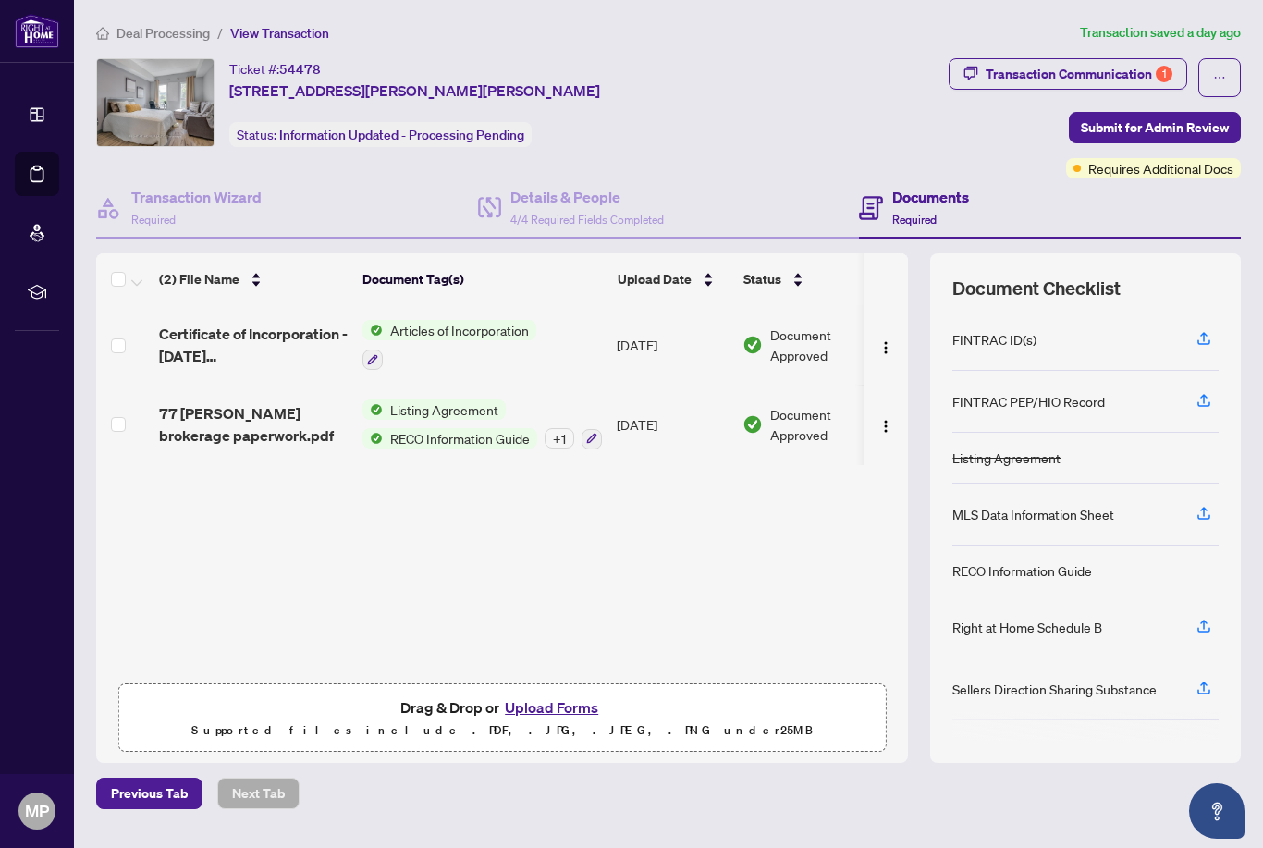
click at [123, 34] on span "Deal Processing" at bounding box center [163, 33] width 93 height 17
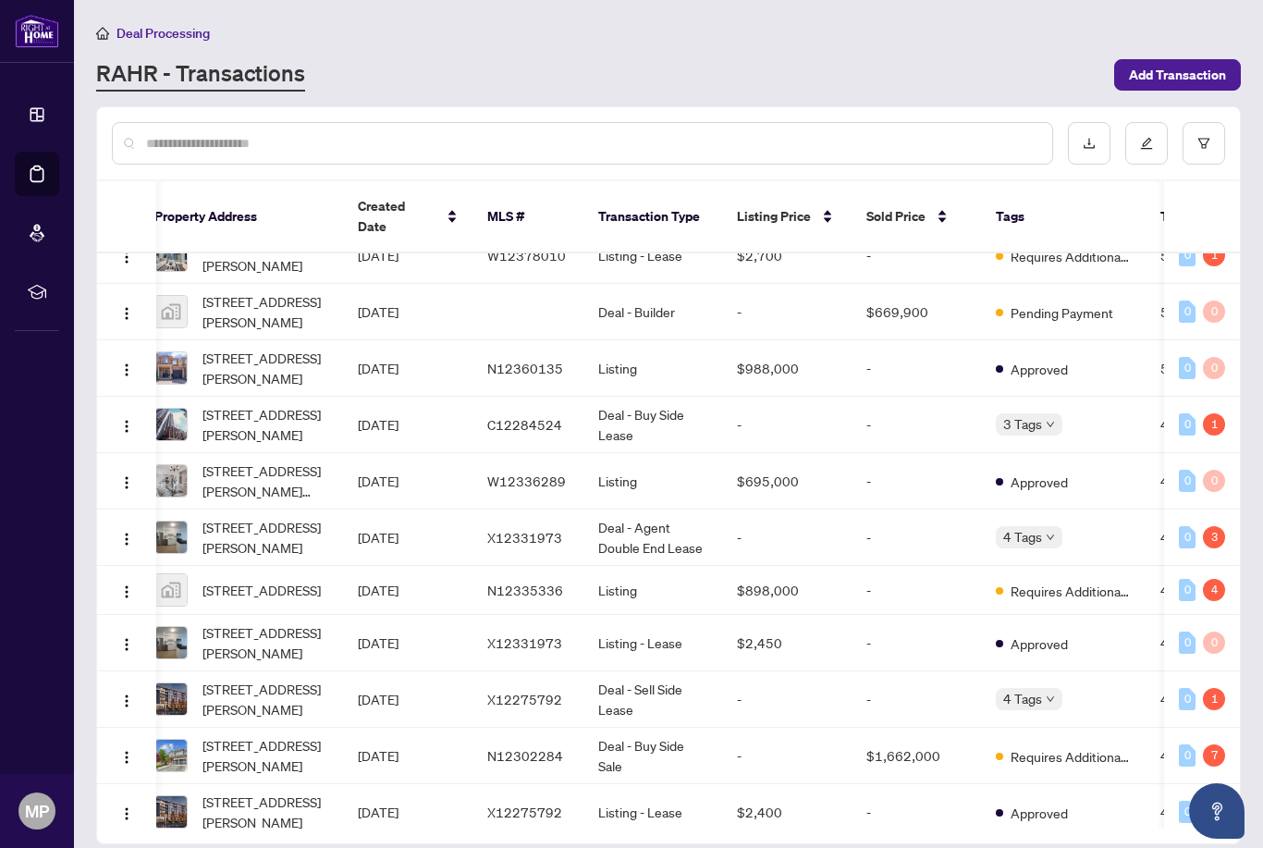
scroll to position [0, 18]
click at [308, 584] on span "742 Beman Dr, Newmarket, Ontario L3Y 4Z2, Canada" at bounding box center [261, 590] width 118 height 20
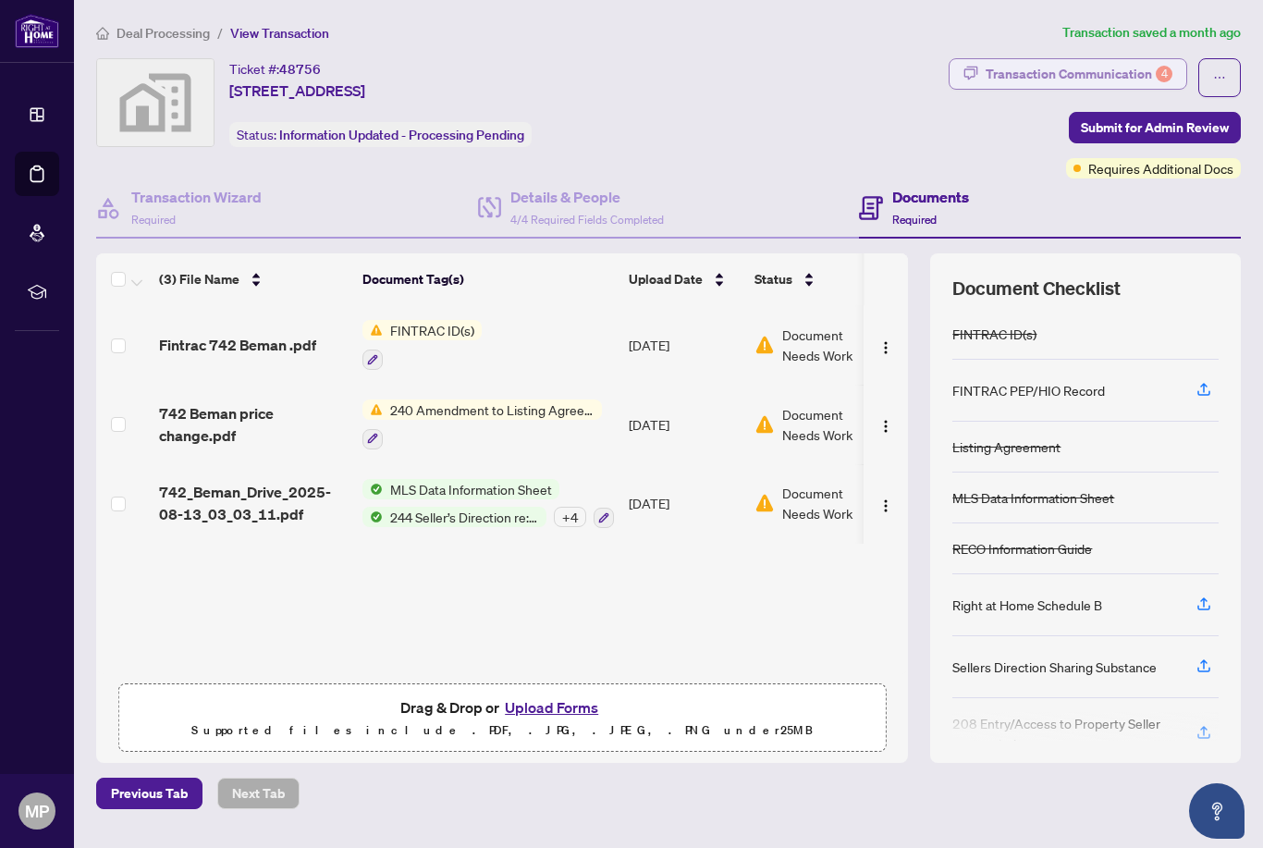
click at [1152, 70] on div "Transaction Communication 4" at bounding box center [1079, 74] width 187 height 30
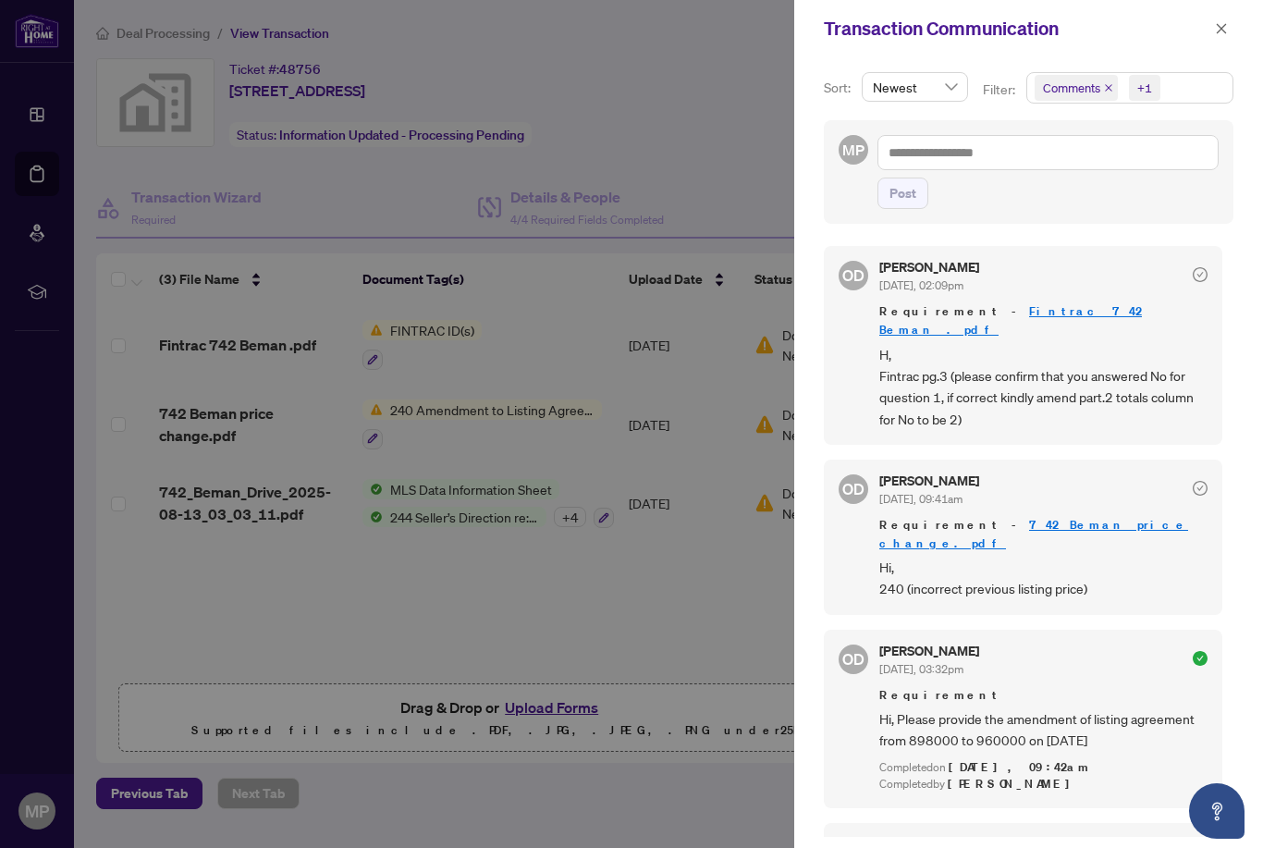
click at [1010, 517] on link "742 Beman price change.pdf" at bounding box center [1033, 534] width 309 height 34
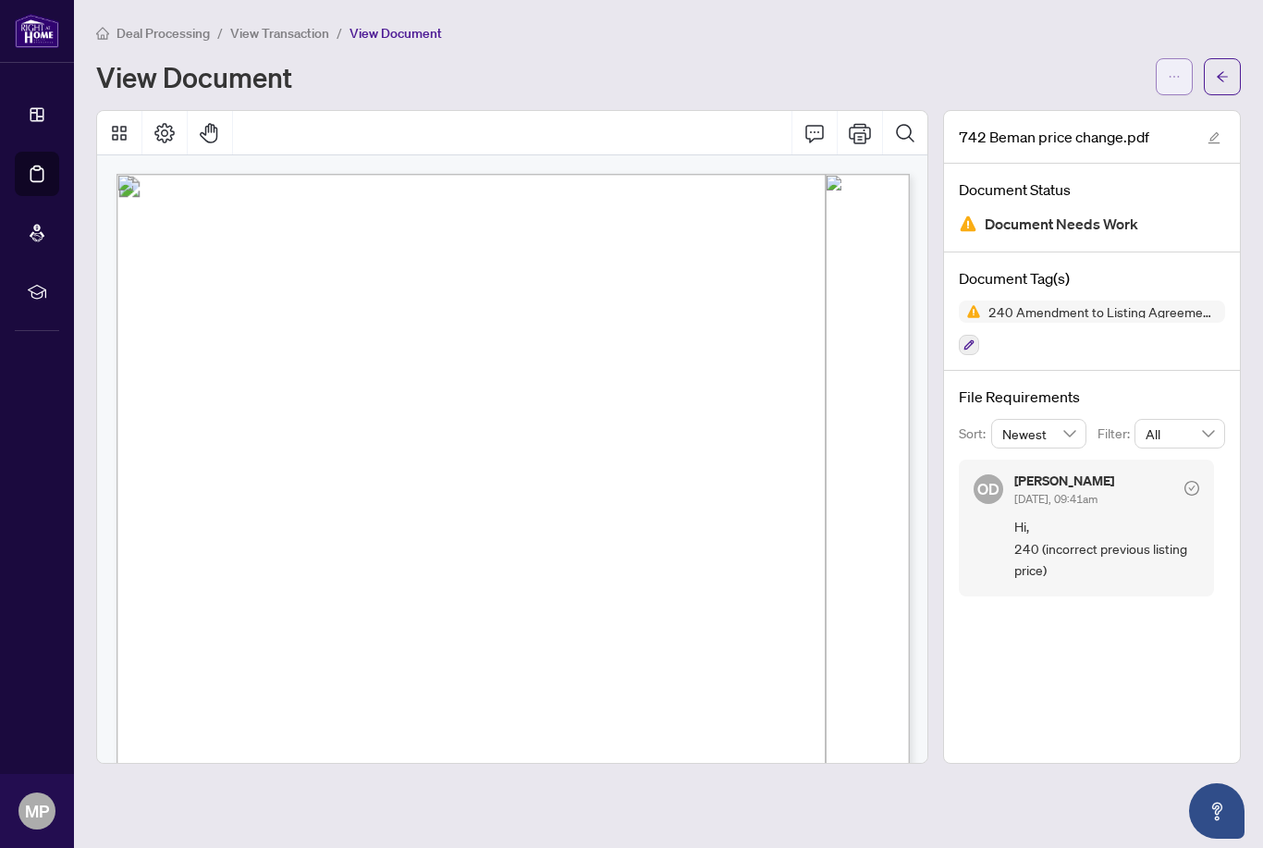
click at [1162, 79] on button "button" at bounding box center [1174, 76] width 37 height 37
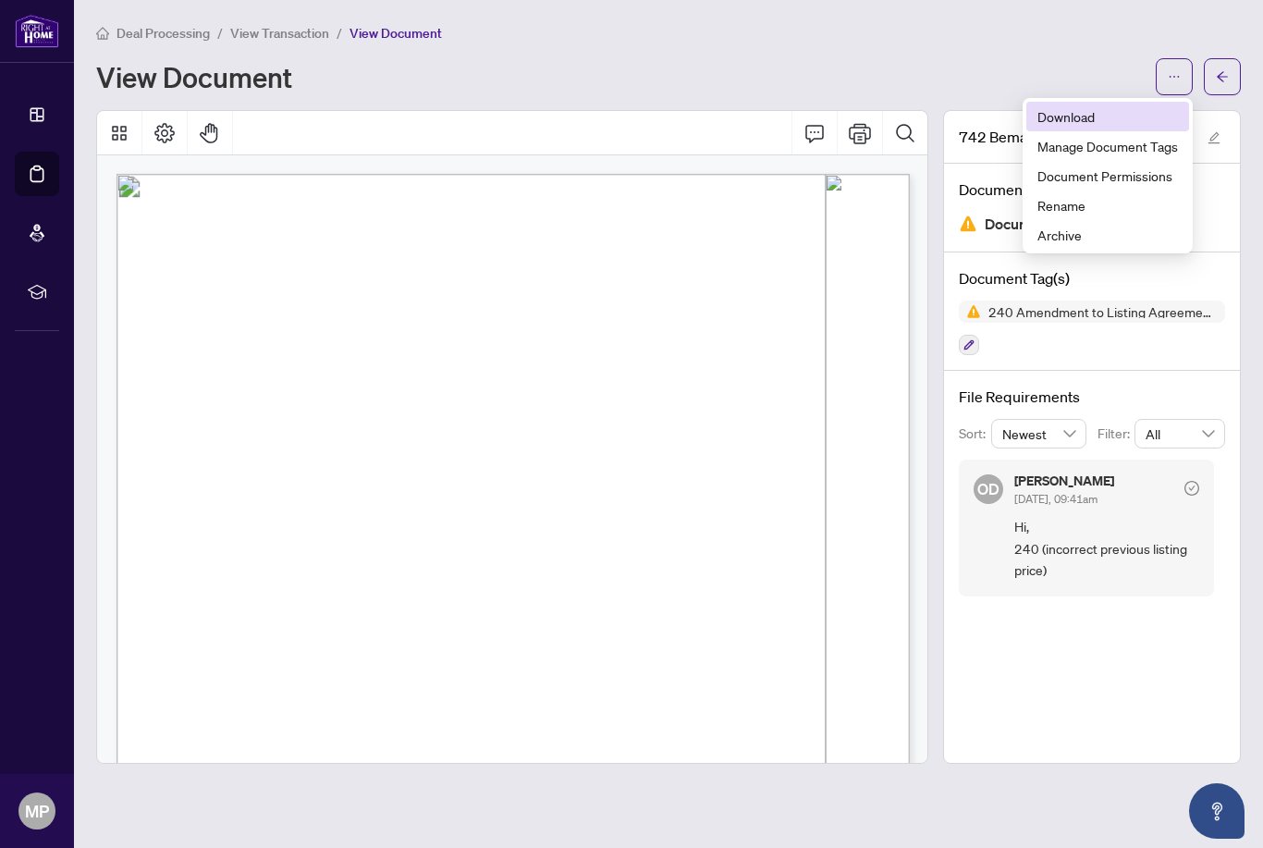
click at [1073, 123] on span "Download" at bounding box center [1108, 116] width 141 height 20
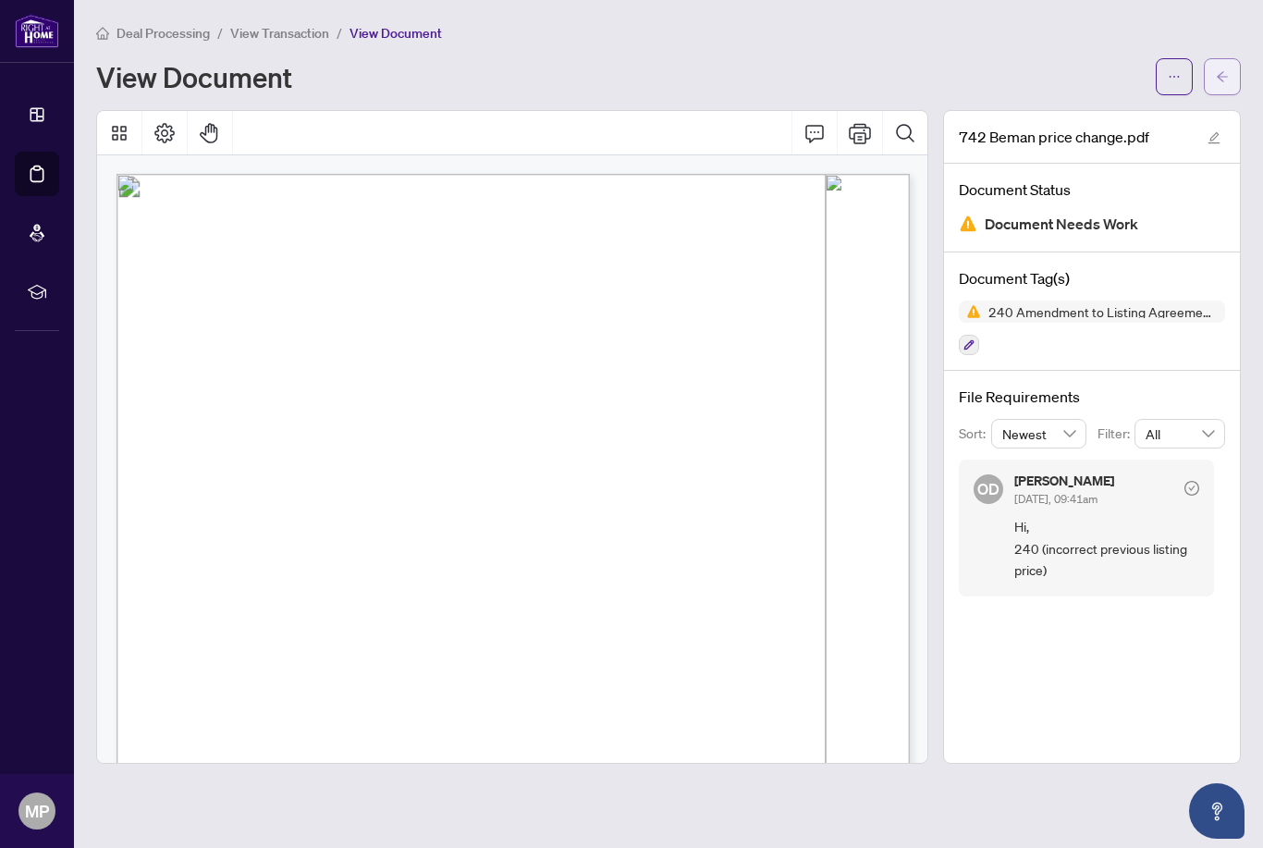
click at [1223, 70] on icon "arrow-left" at bounding box center [1222, 76] width 13 height 13
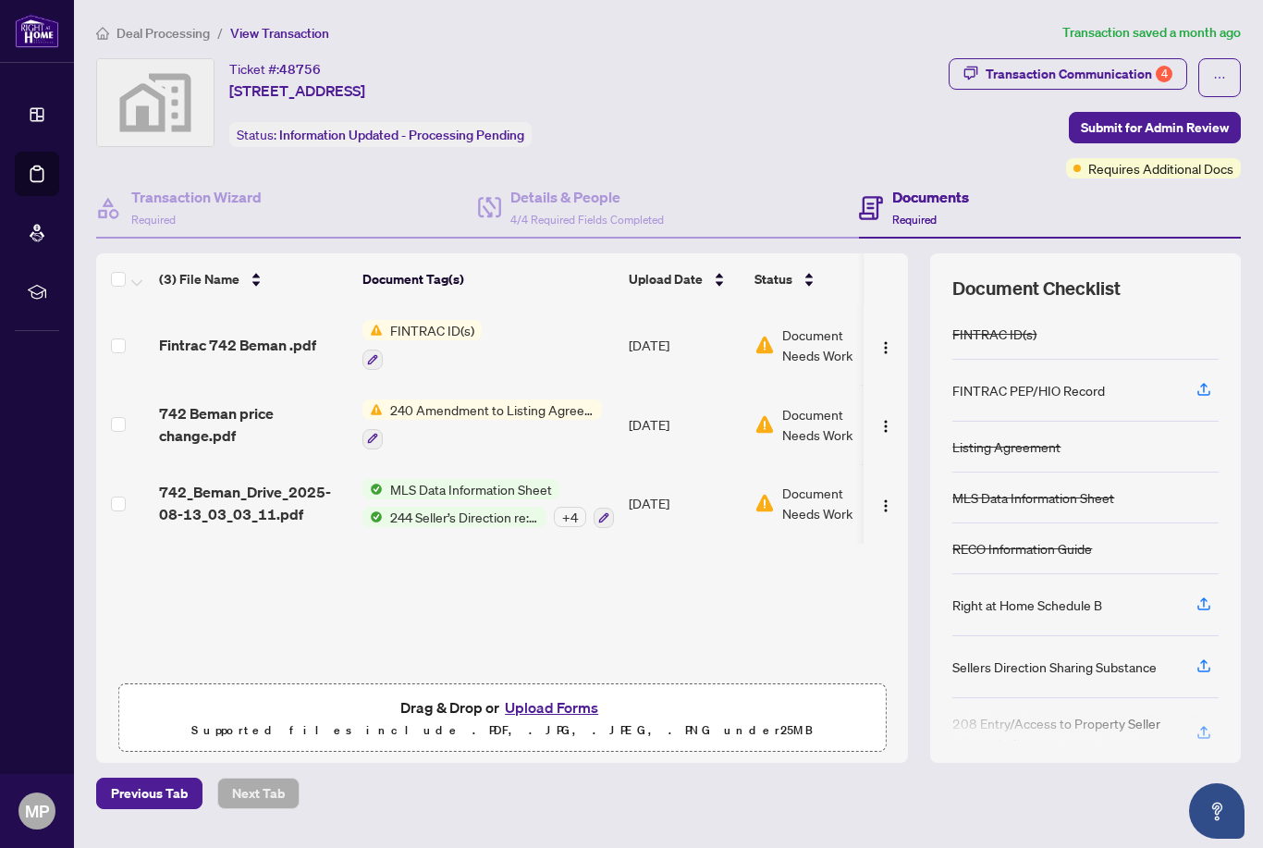
click at [532, 719] on button "Upload Forms" at bounding box center [551, 707] width 104 height 24
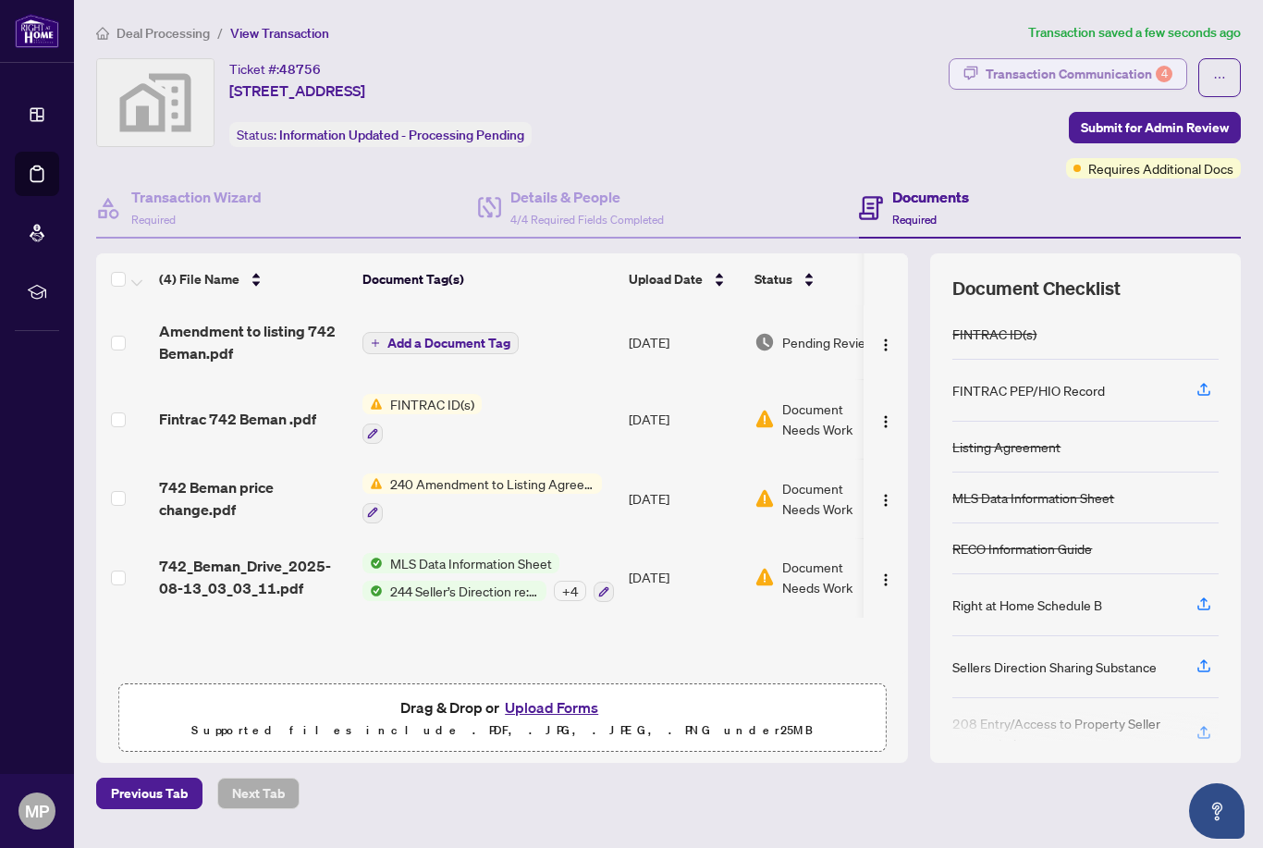
click at [1155, 76] on div "Transaction Communication 4" at bounding box center [1079, 74] width 187 height 30
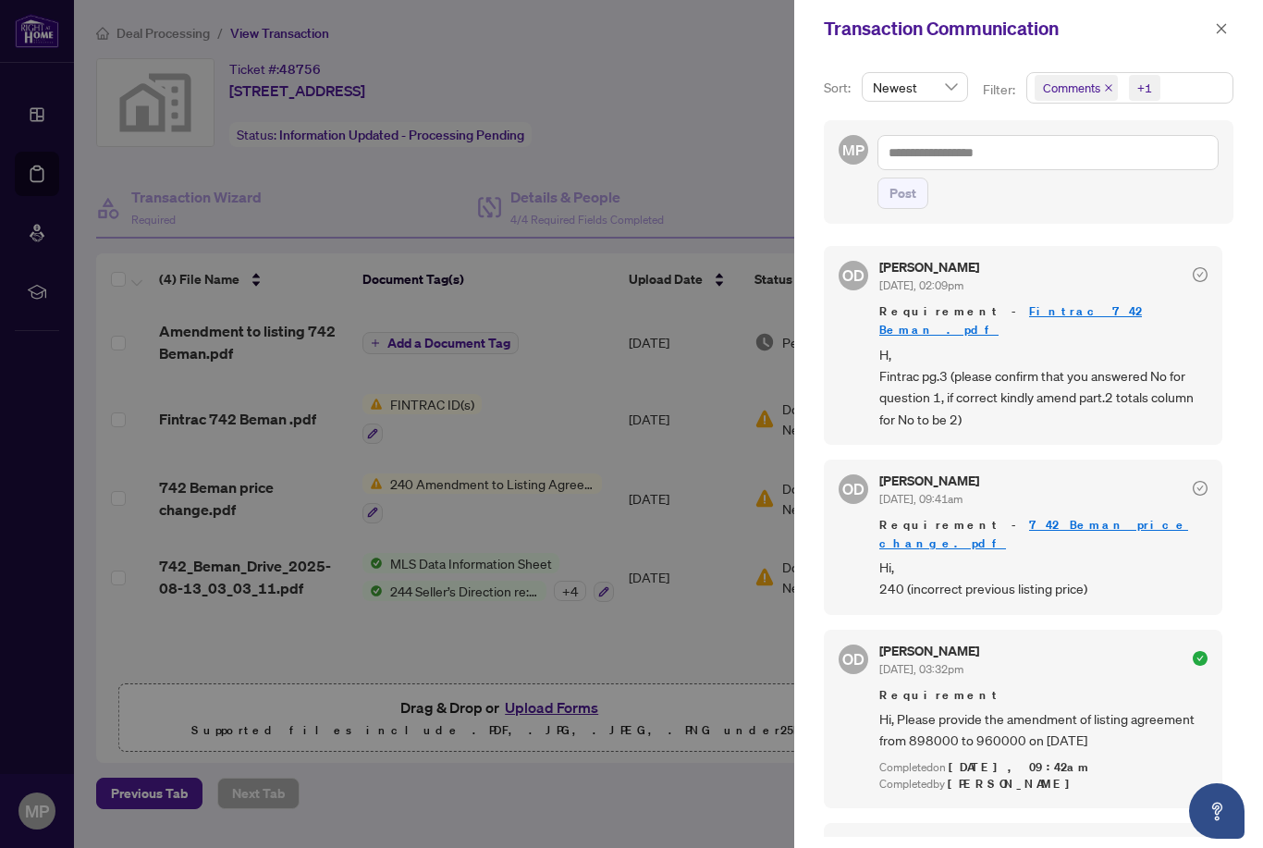
click at [1031, 314] on link "Fintrac 742 Beman .pdf" at bounding box center [1010, 320] width 263 height 34
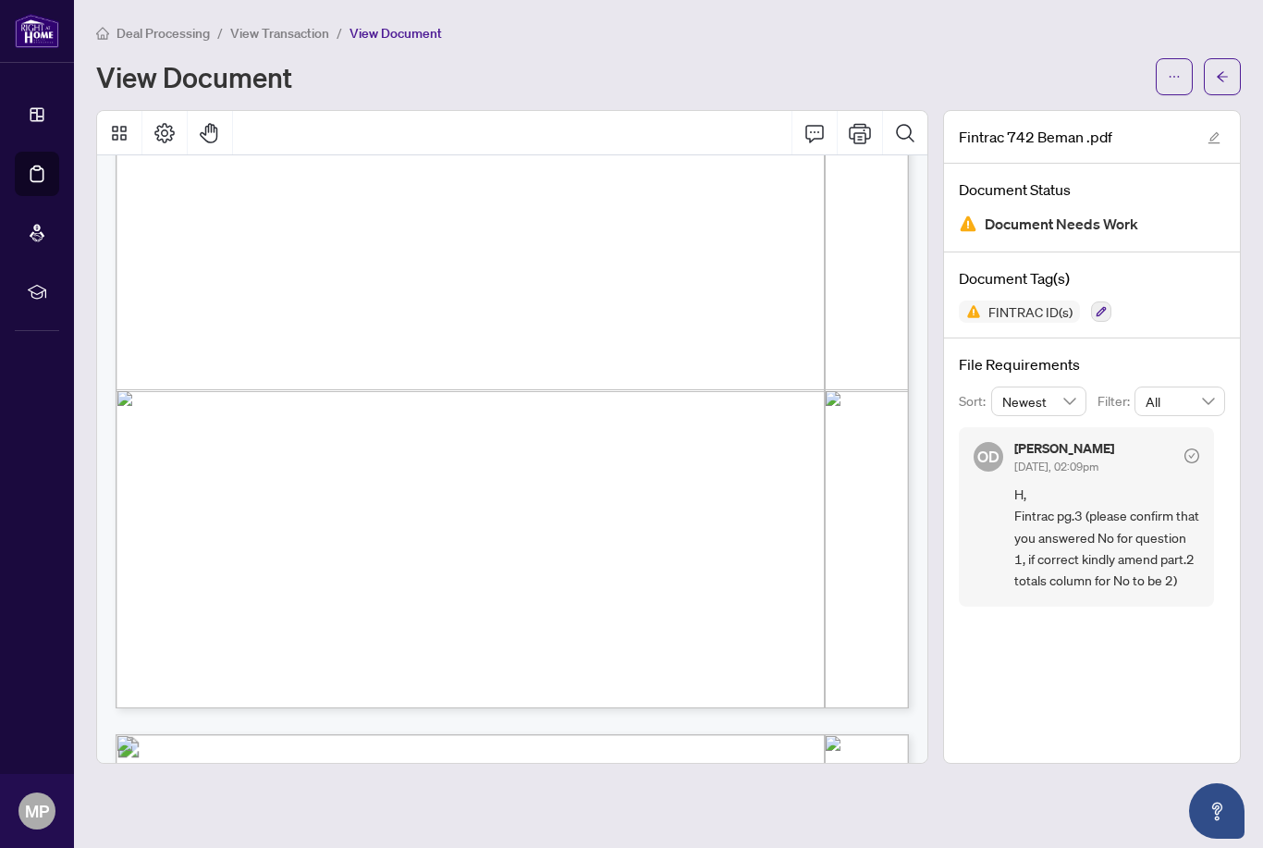
scroll to position [2635, 0]
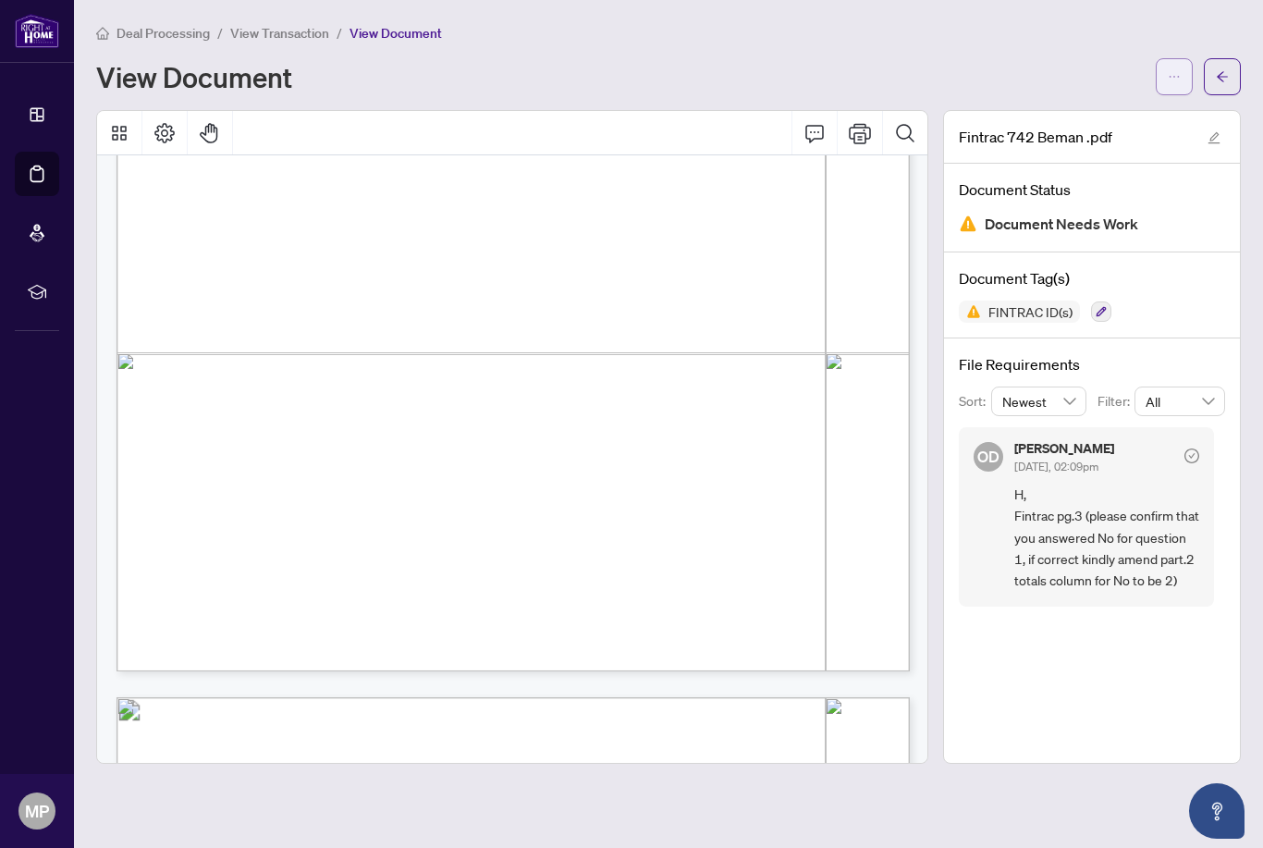
click at [1185, 78] on button "button" at bounding box center [1174, 76] width 37 height 37
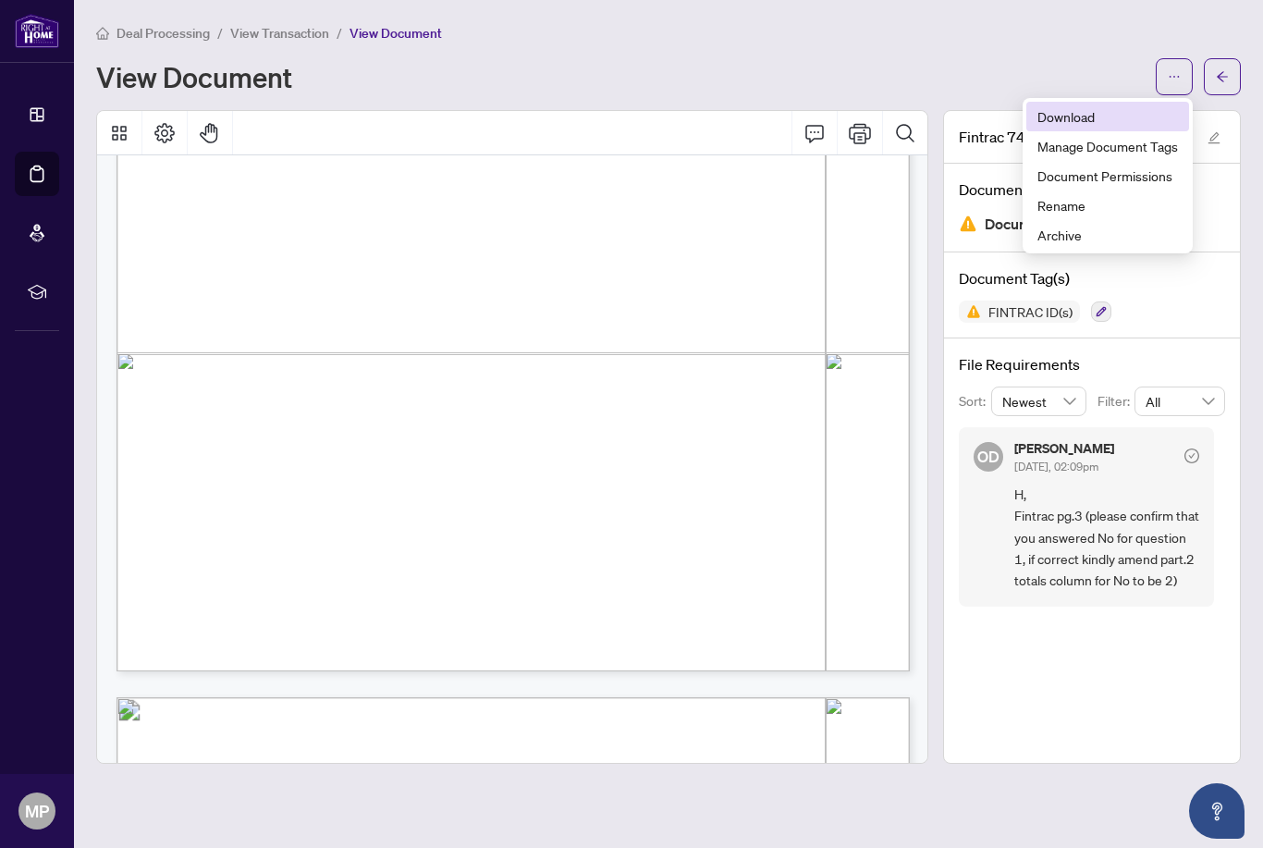
click at [1096, 112] on span "Download" at bounding box center [1108, 116] width 141 height 20
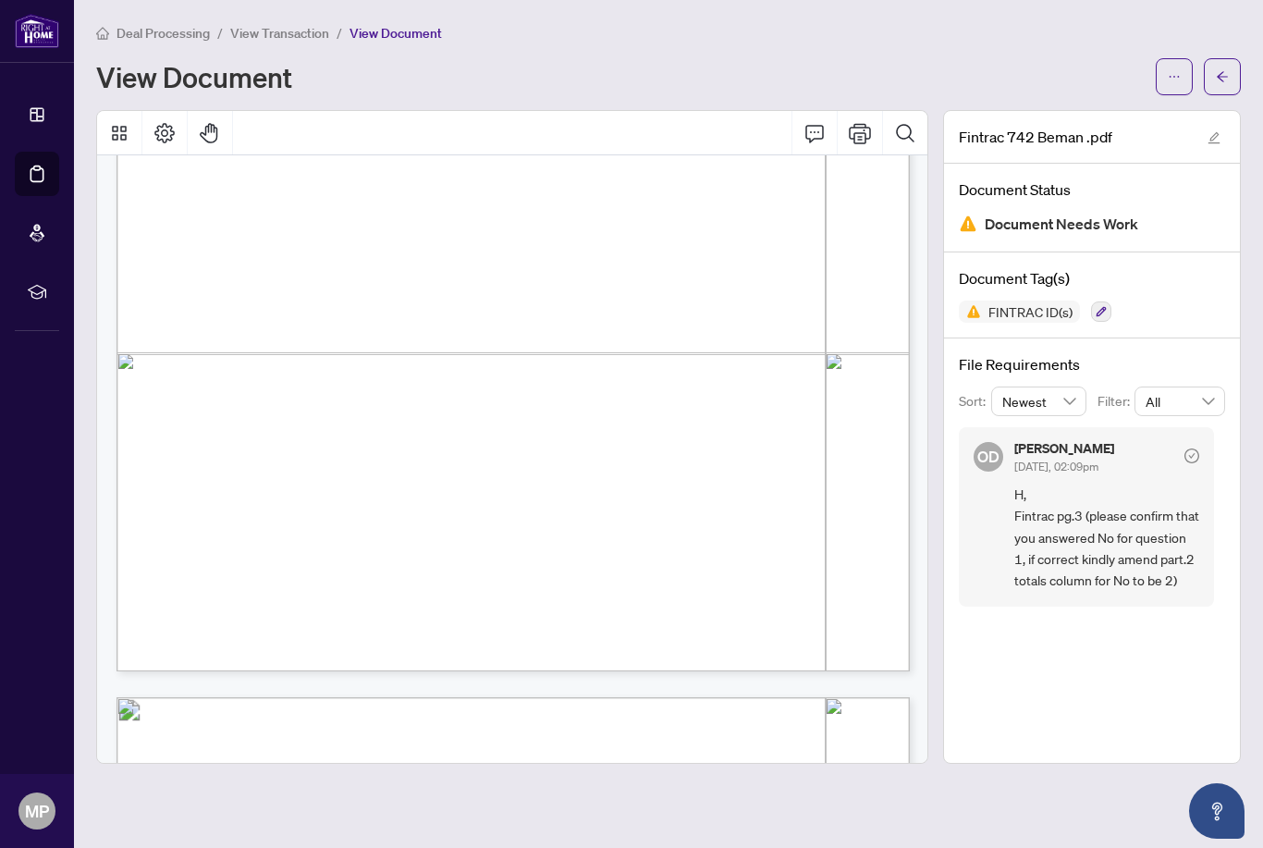
click at [745, 68] on div "View Document" at bounding box center [620, 77] width 1049 height 30
click at [323, 28] on span "View Transaction" at bounding box center [279, 33] width 99 height 17
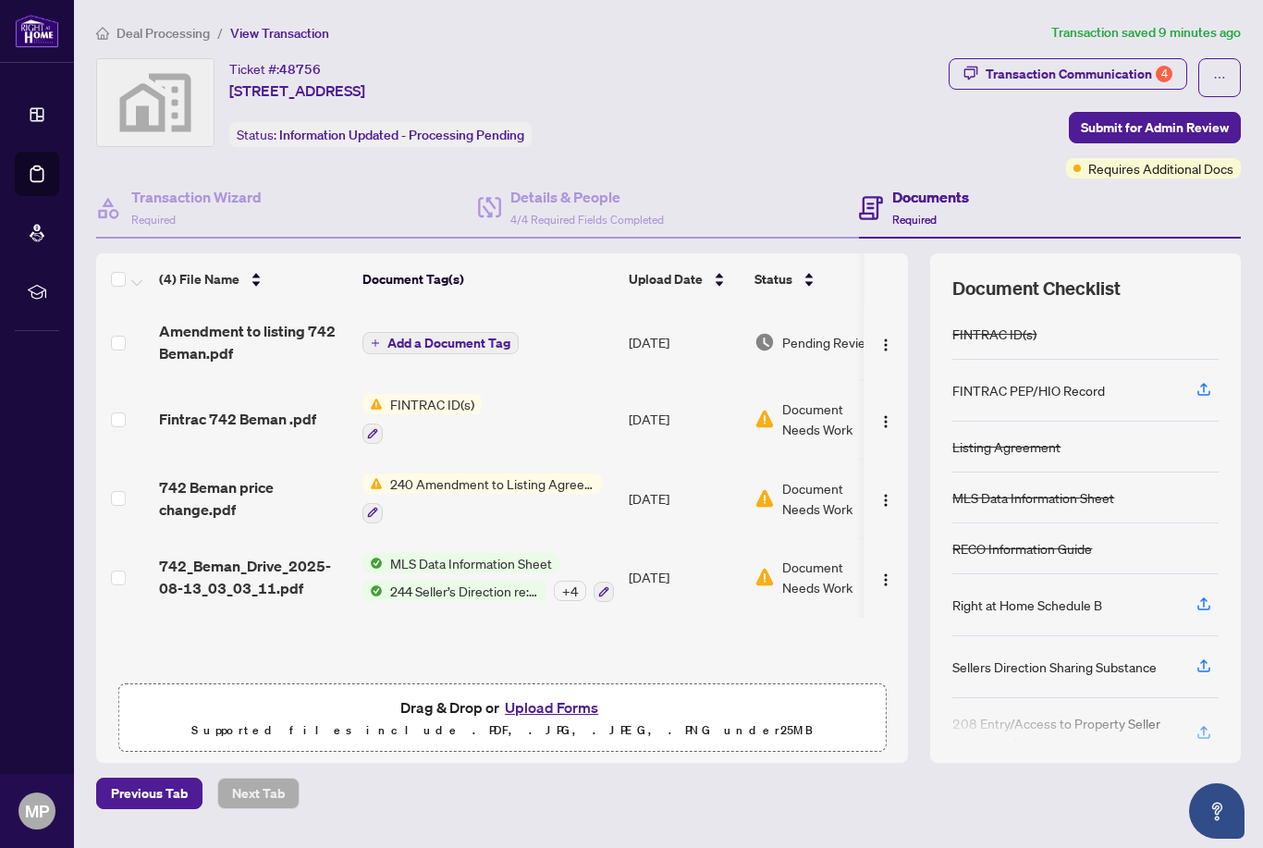
click at [555, 719] on button "Upload Forms" at bounding box center [551, 707] width 104 height 24
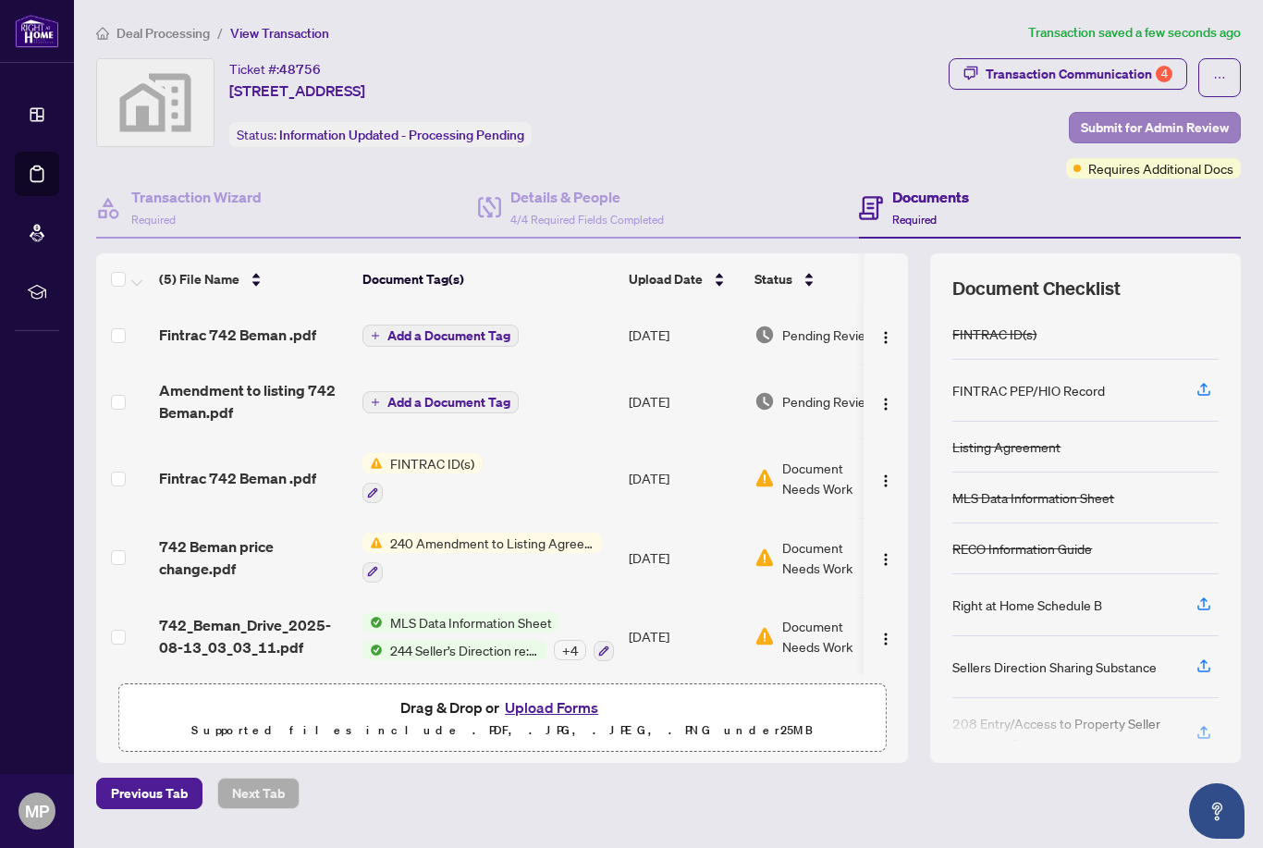
click at [1149, 126] on span "Submit for Admin Review" at bounding box center [1155, 128] width 148 height 30
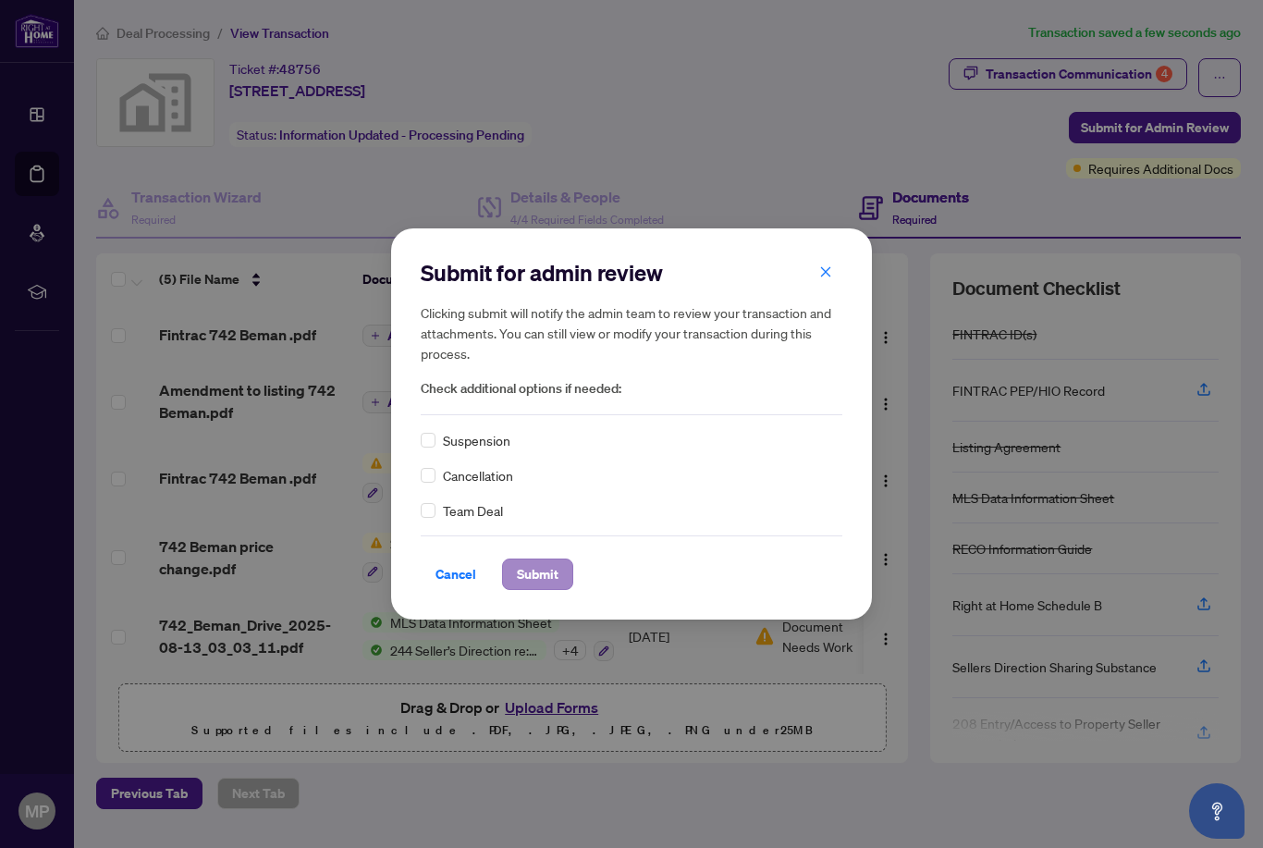
click at [550, 575] on span "Submit" at bounding box center [538, 574] width 42 height 30
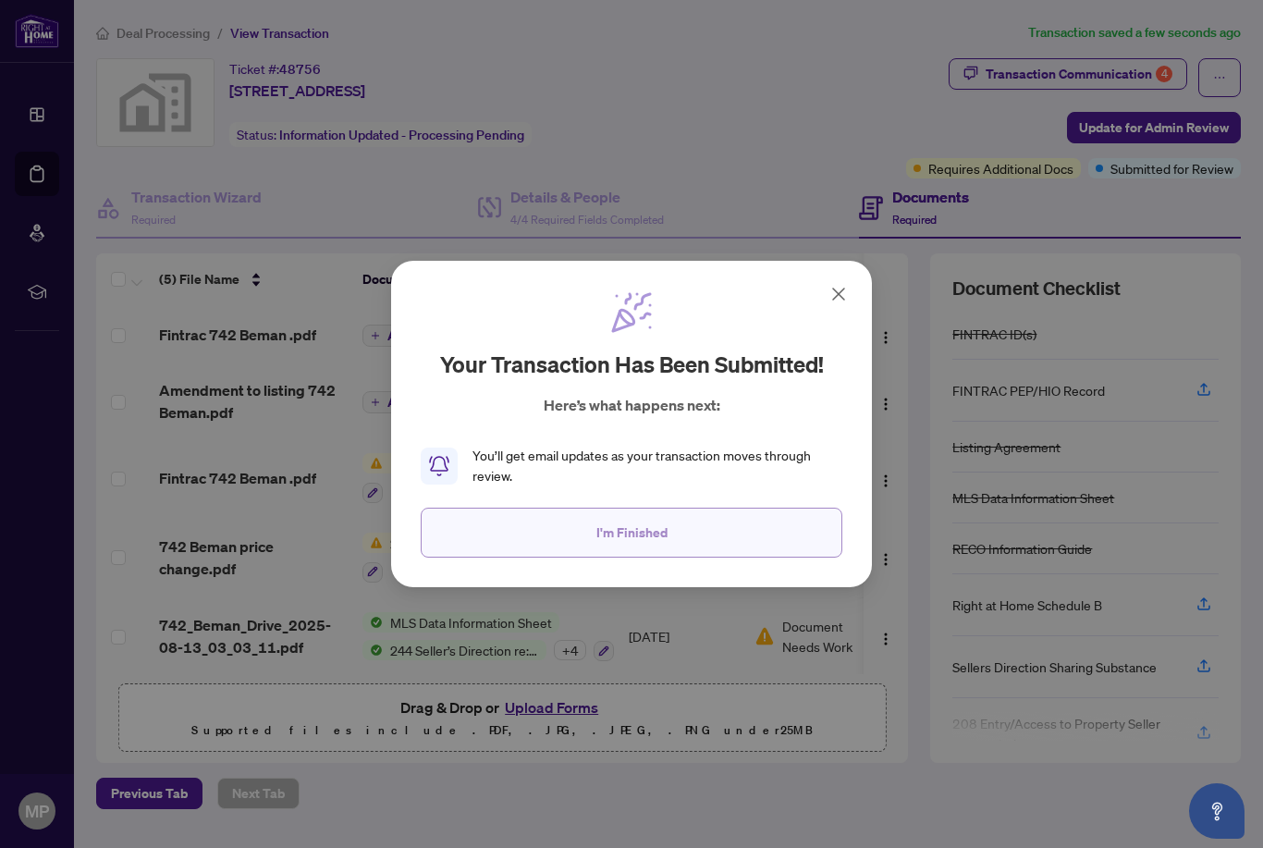
click at [652, 534] on span "I'm Finished" at bounding box center [631, 533] width 71 height 30
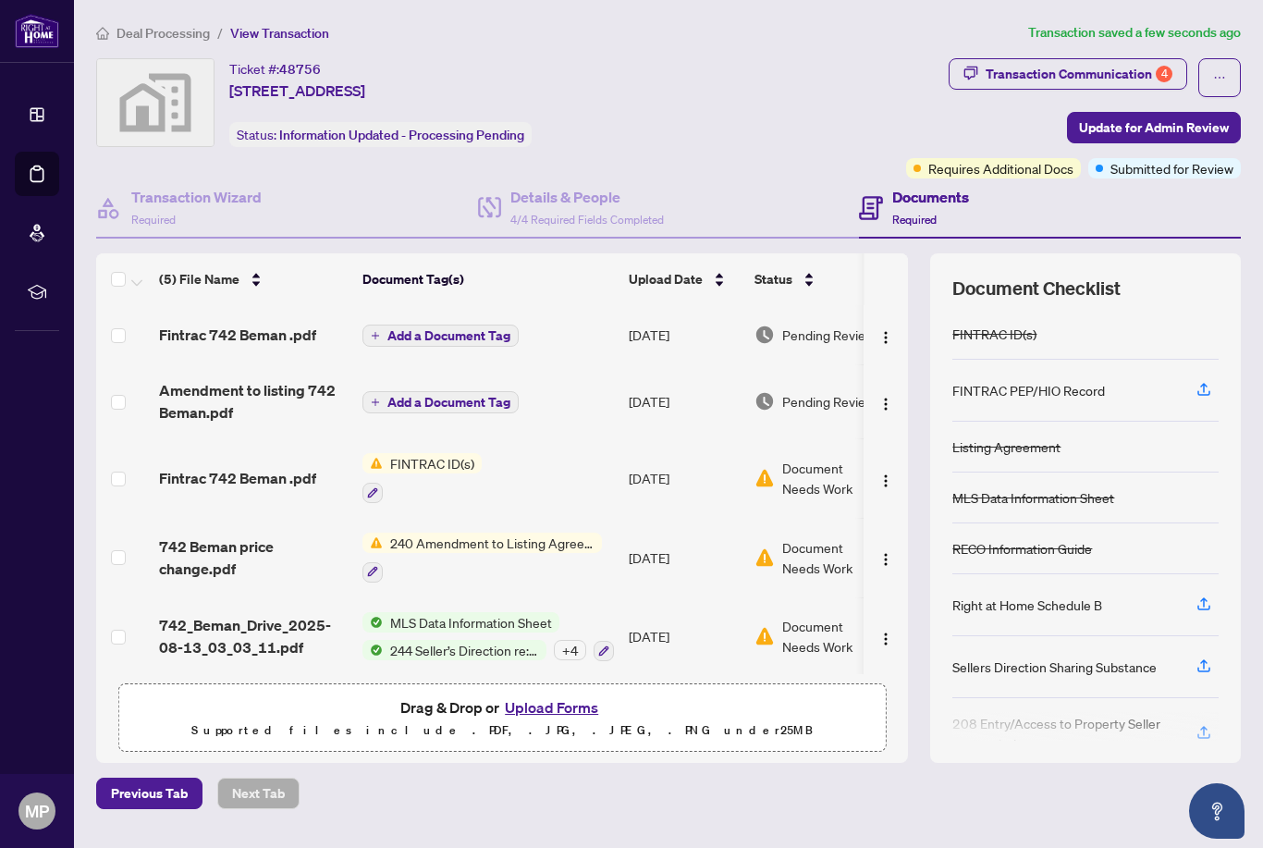
click at [166, 31] on span "Deal Processing" at bounding box center [163, 33] width 93 height 17
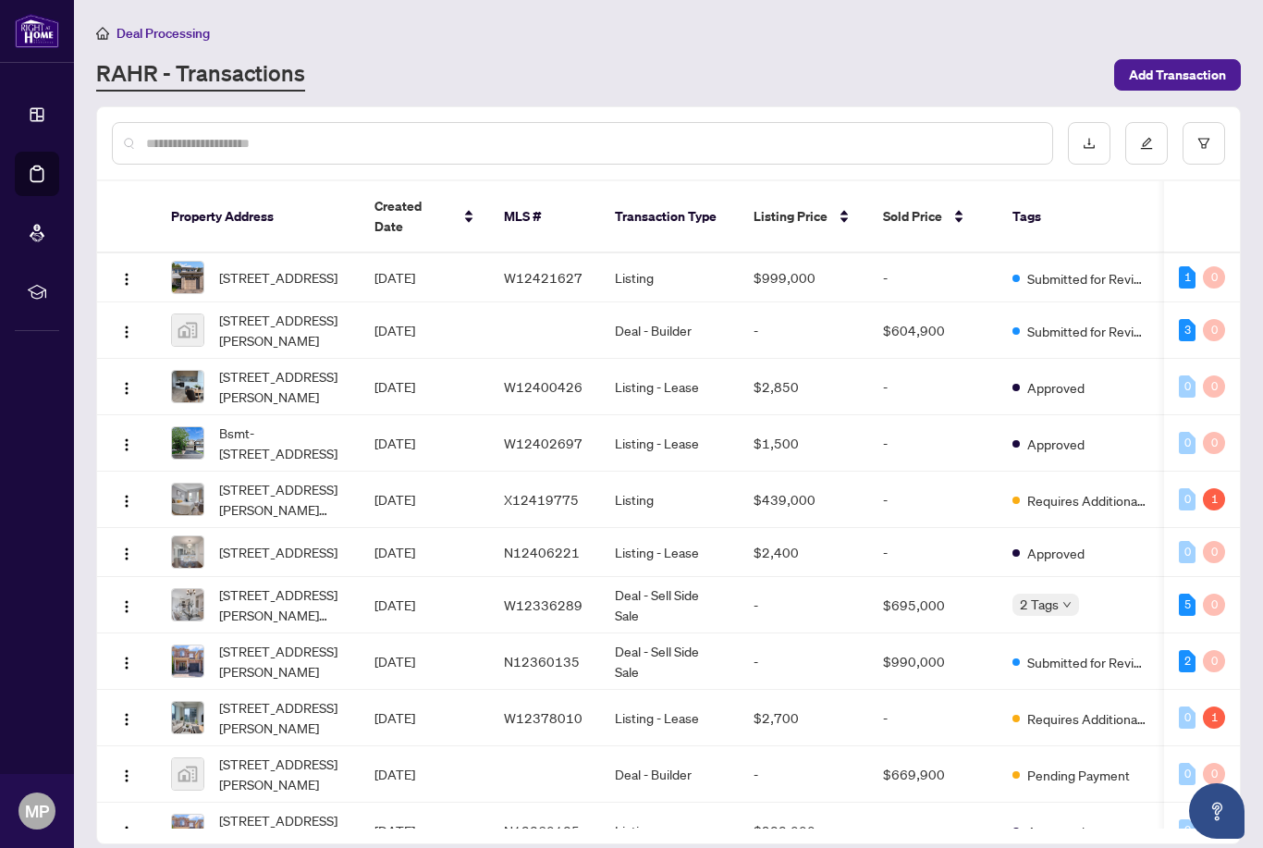
click at [141, 25] on span "Deal Processing" at bounding box center [163, 33] width 93 height 17
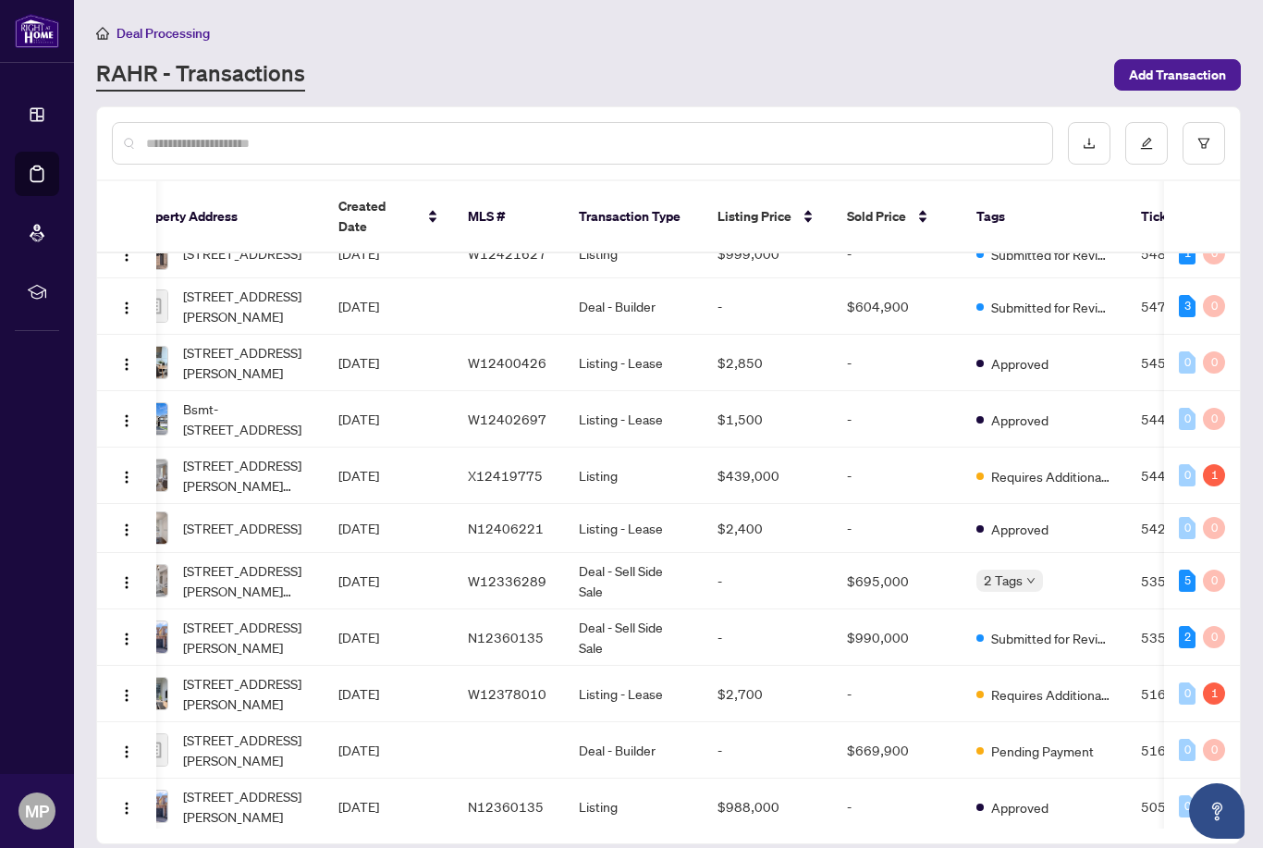
scroll to position [0, 42]
